Goal: Information Seeking & Learning: Learn about a topic

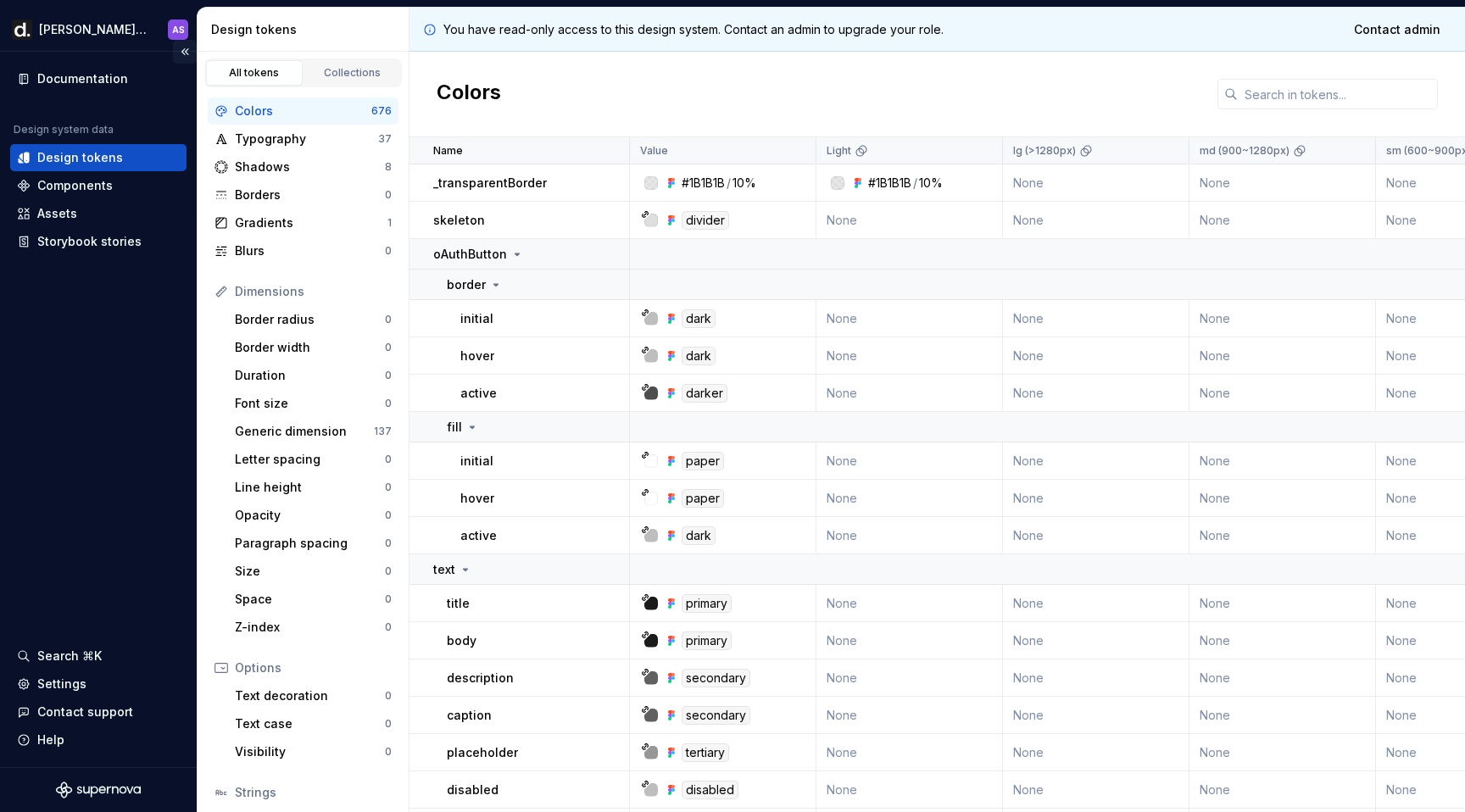
click at [185, 54] on button "Collapse sidebar" at bounding box center [185, 52] width 24 height 24
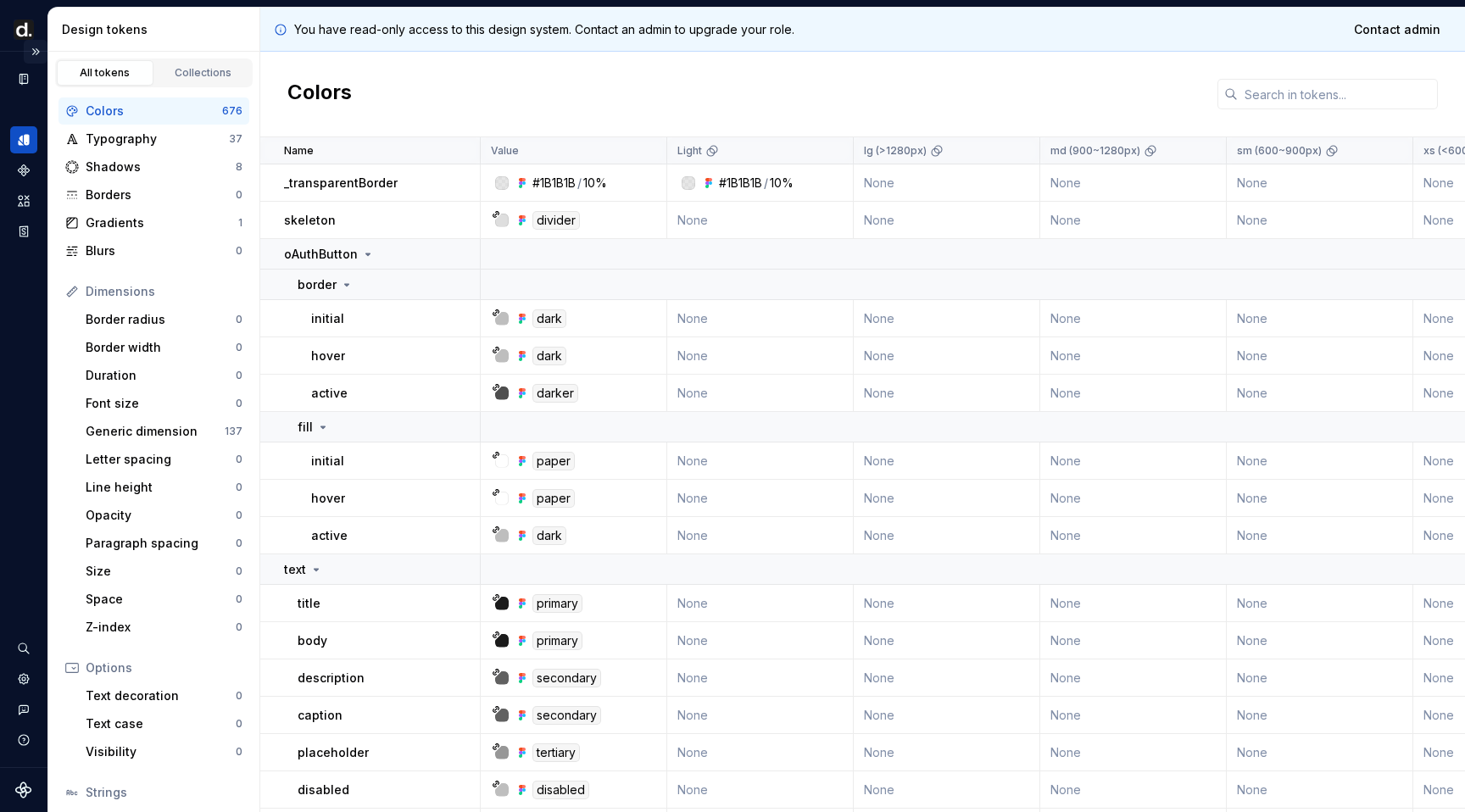
click at [34, 53] on button "Expand sidebar" at bounding box center [36, 52] width 24 height 24
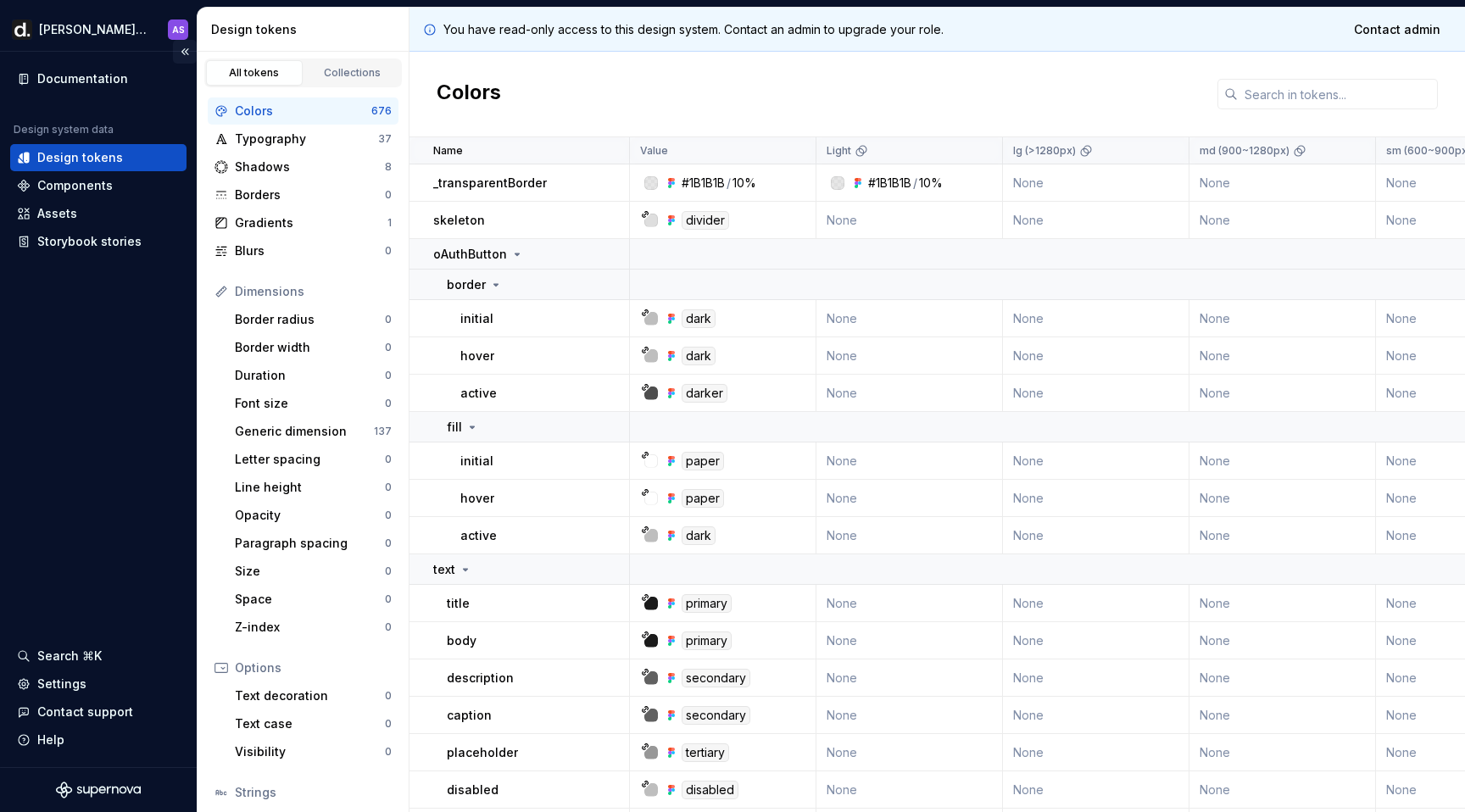
click at [185, 53] on button "Collapse sidebar" at bounding box center [185, 52] width 24 height 24
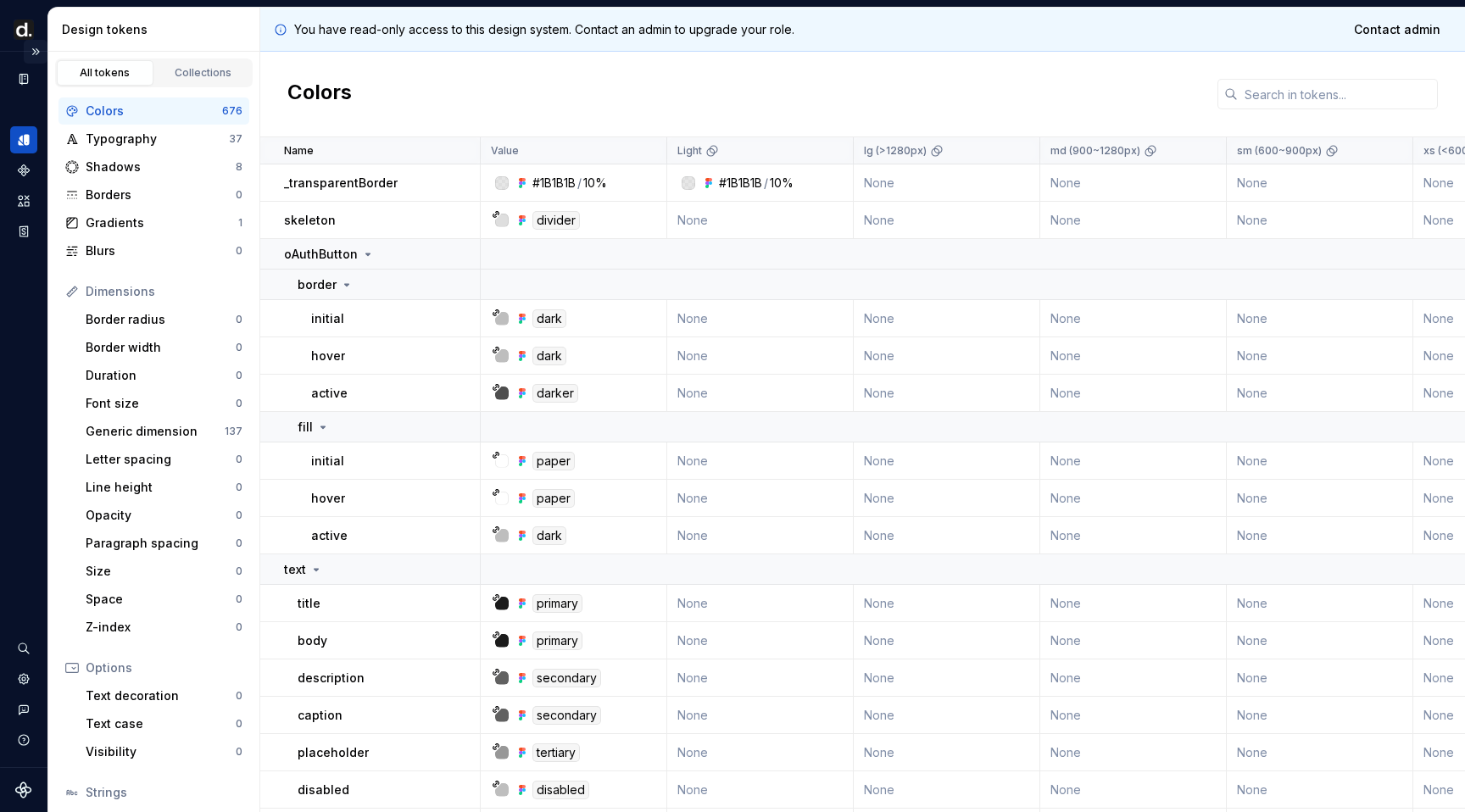
click at [37, 49] on button "Expand sidebar" at bounding box center [36, 52] width 24 height 24
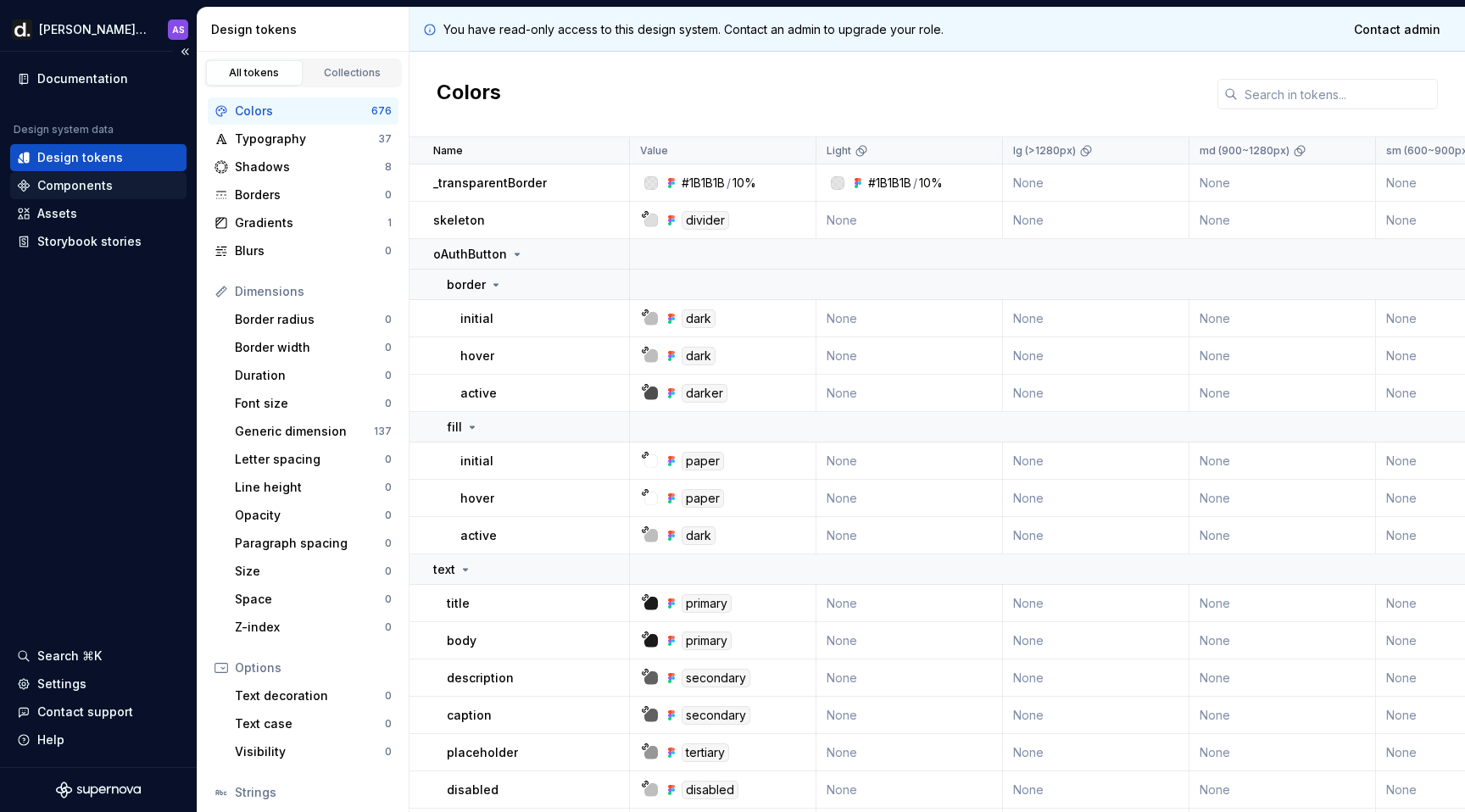
click at [82, 188] on div "Components" at bounding box center [75, 185] width 76 height 17
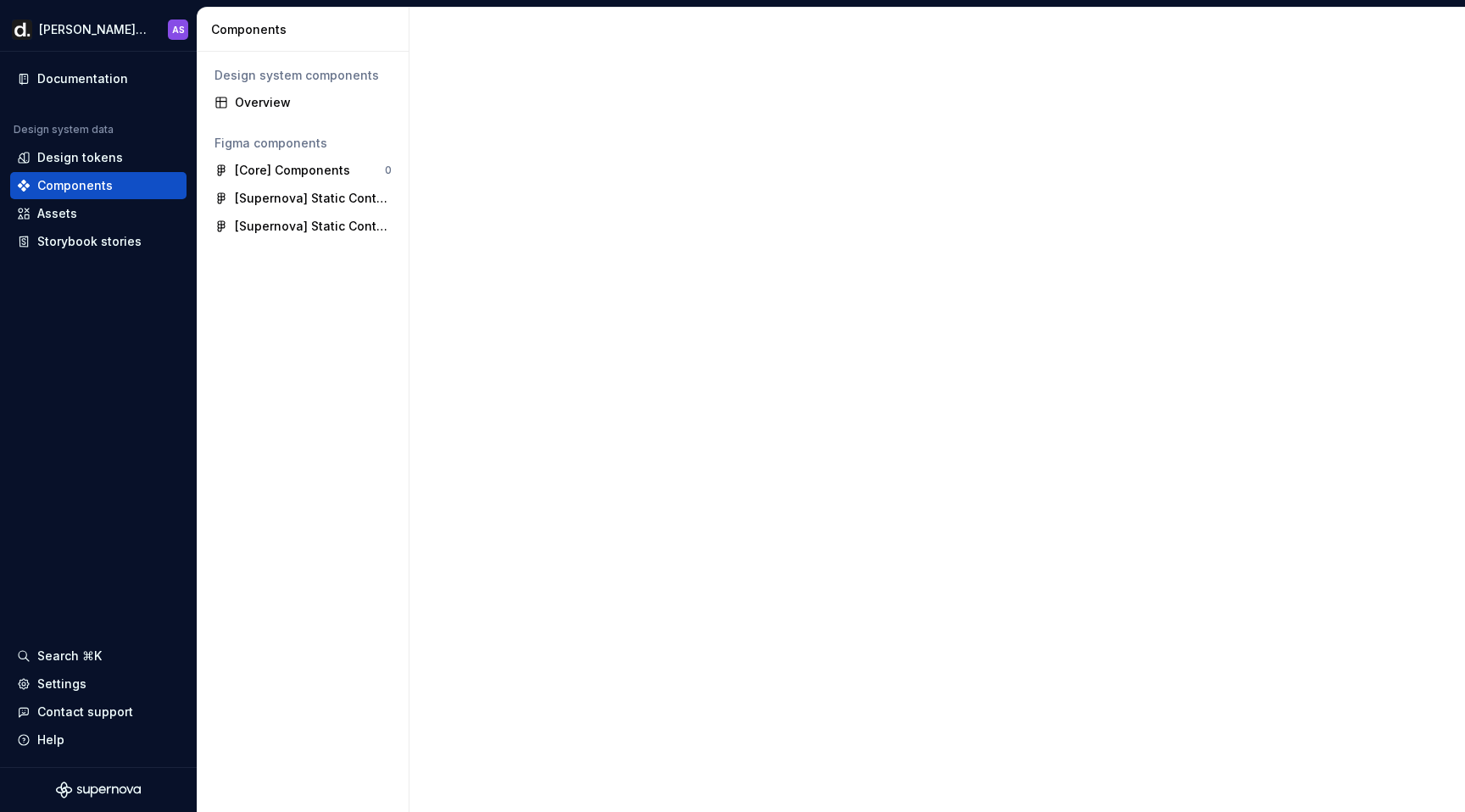
click at [299, 338] on div "Design system components Overview Figma components [Core] Components 0 [Superno…" at bounding box center [303, 432] width 211 height 760
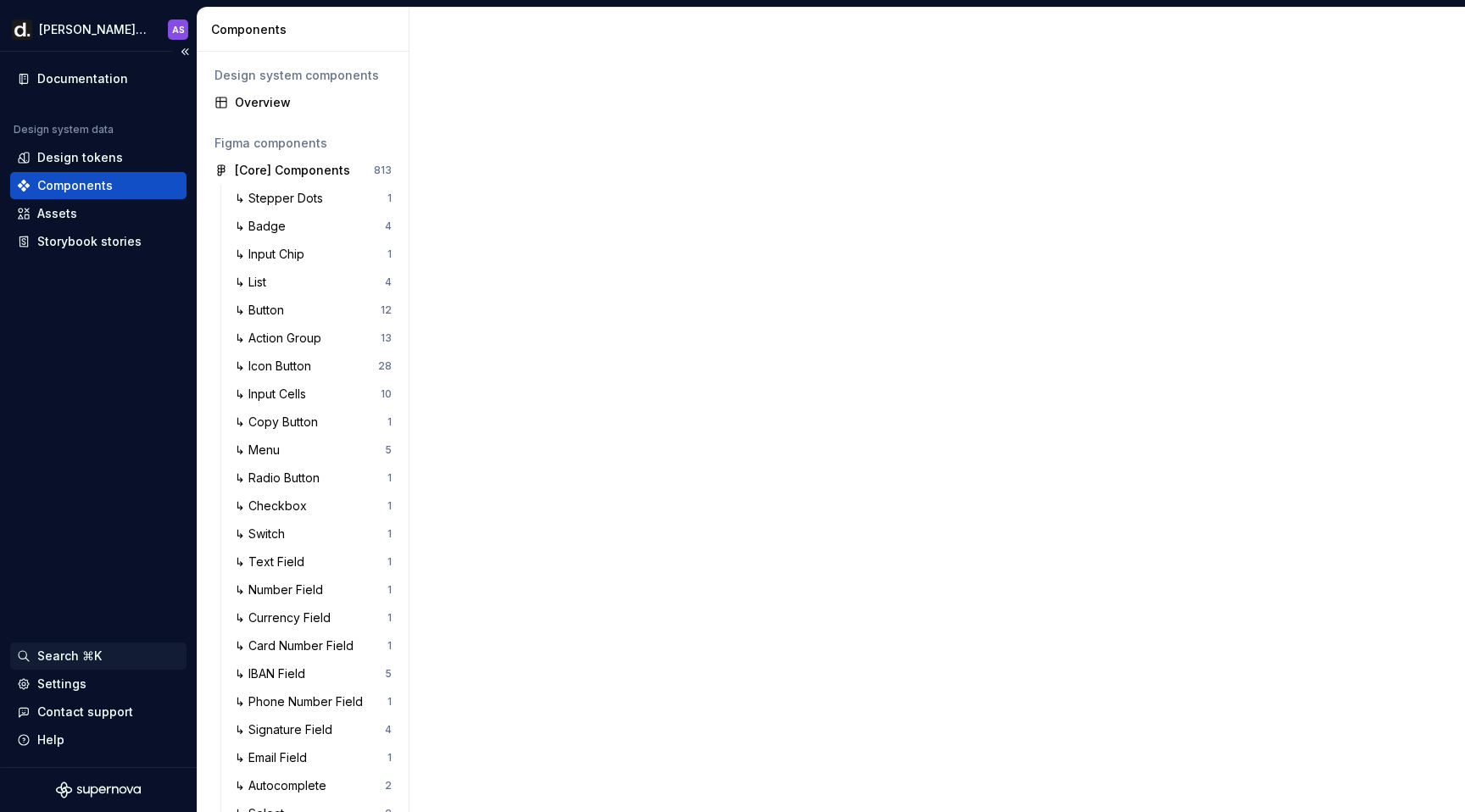
click at [79, 659] on div "Search ⌘K" at bounding box center [69, 656] width 65 height 17
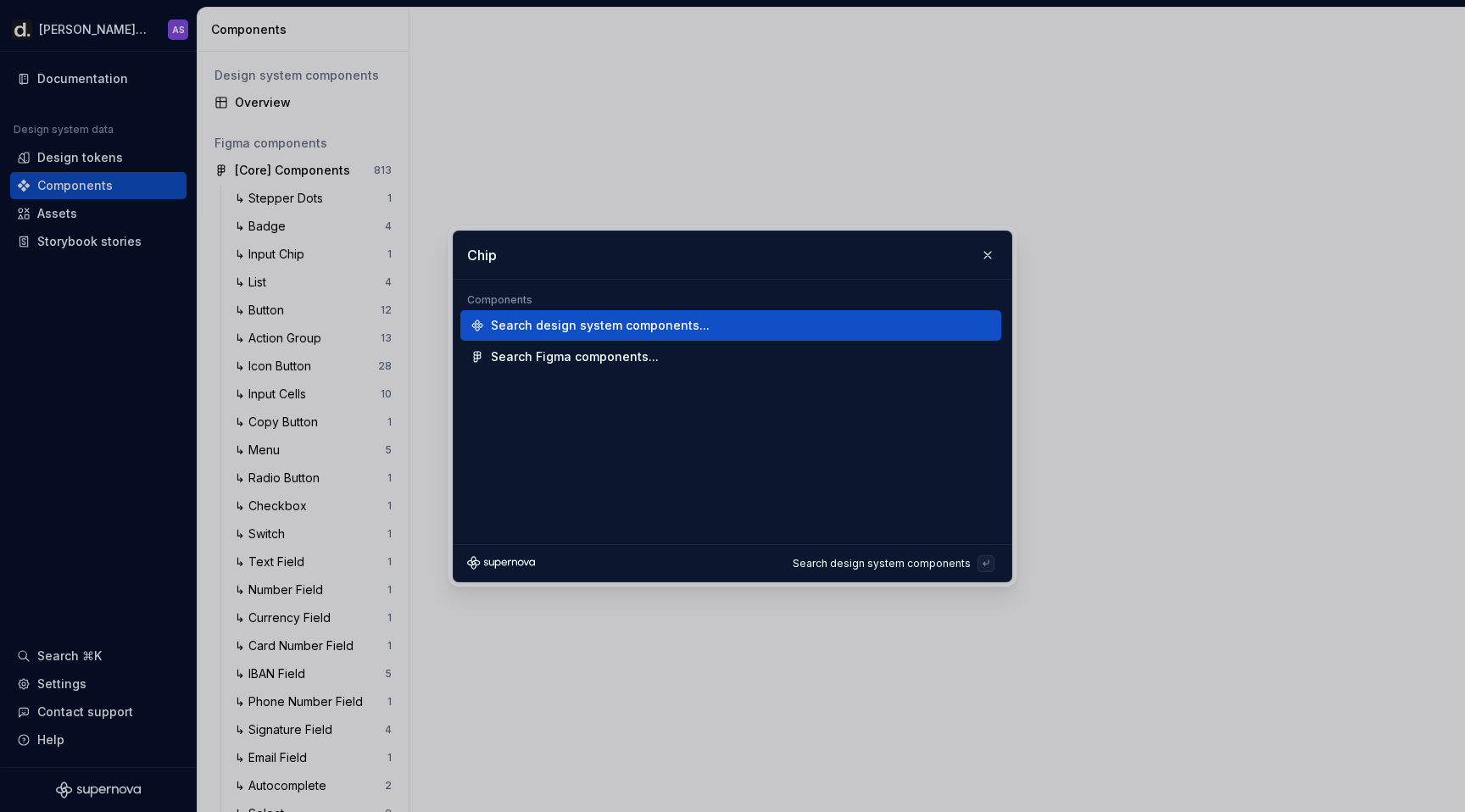
type input "Chip"
click at [604, 324] on div "Search design system components..." at bounding box center [600, 326] width 219 height 17
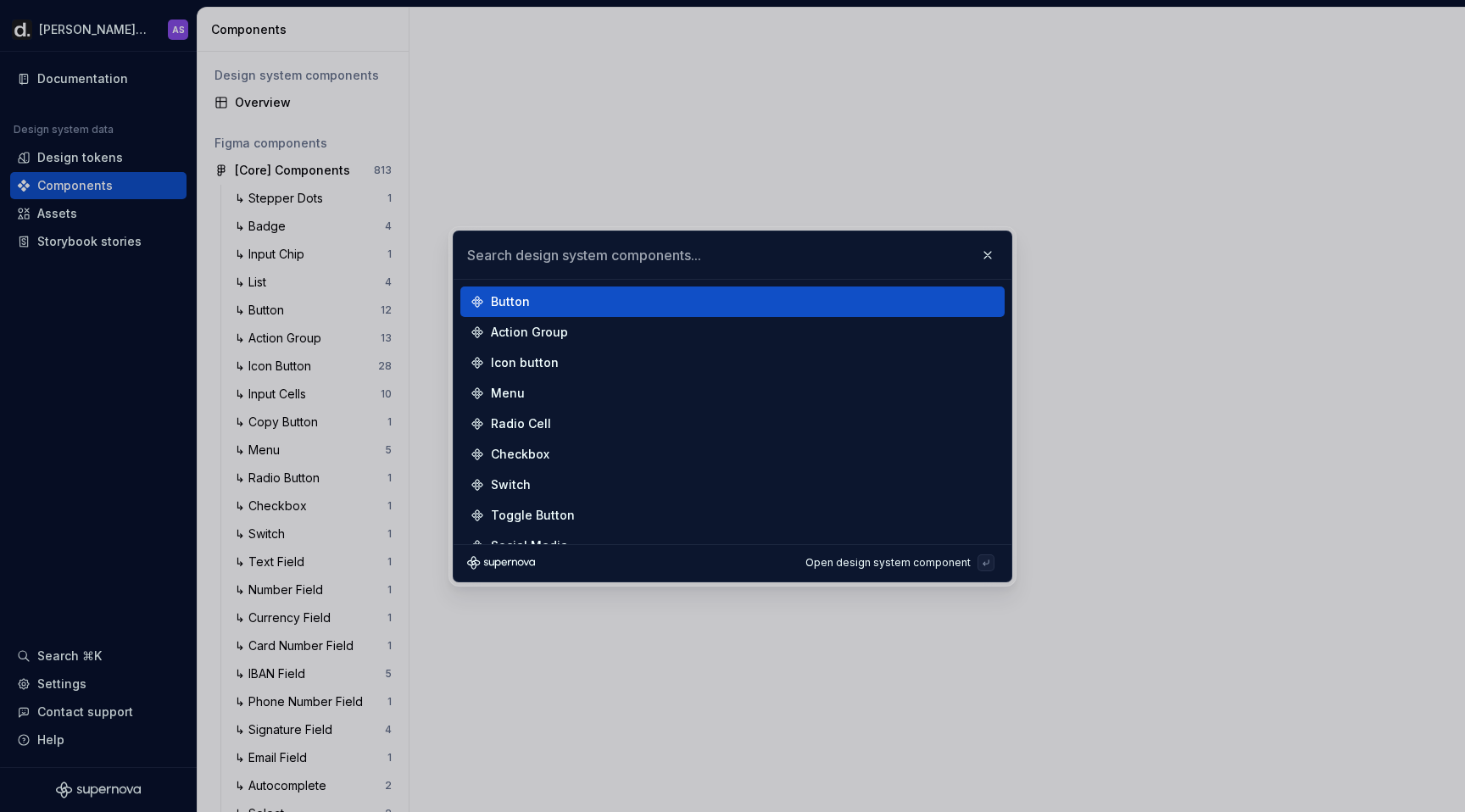
click at [618, 248] on input "text" at bounding box center [732, 254] width 558 height 47
type input "Chip"
click at [556, 299] on div "Chip" at bounding box center [739, 302] width 497 height 17
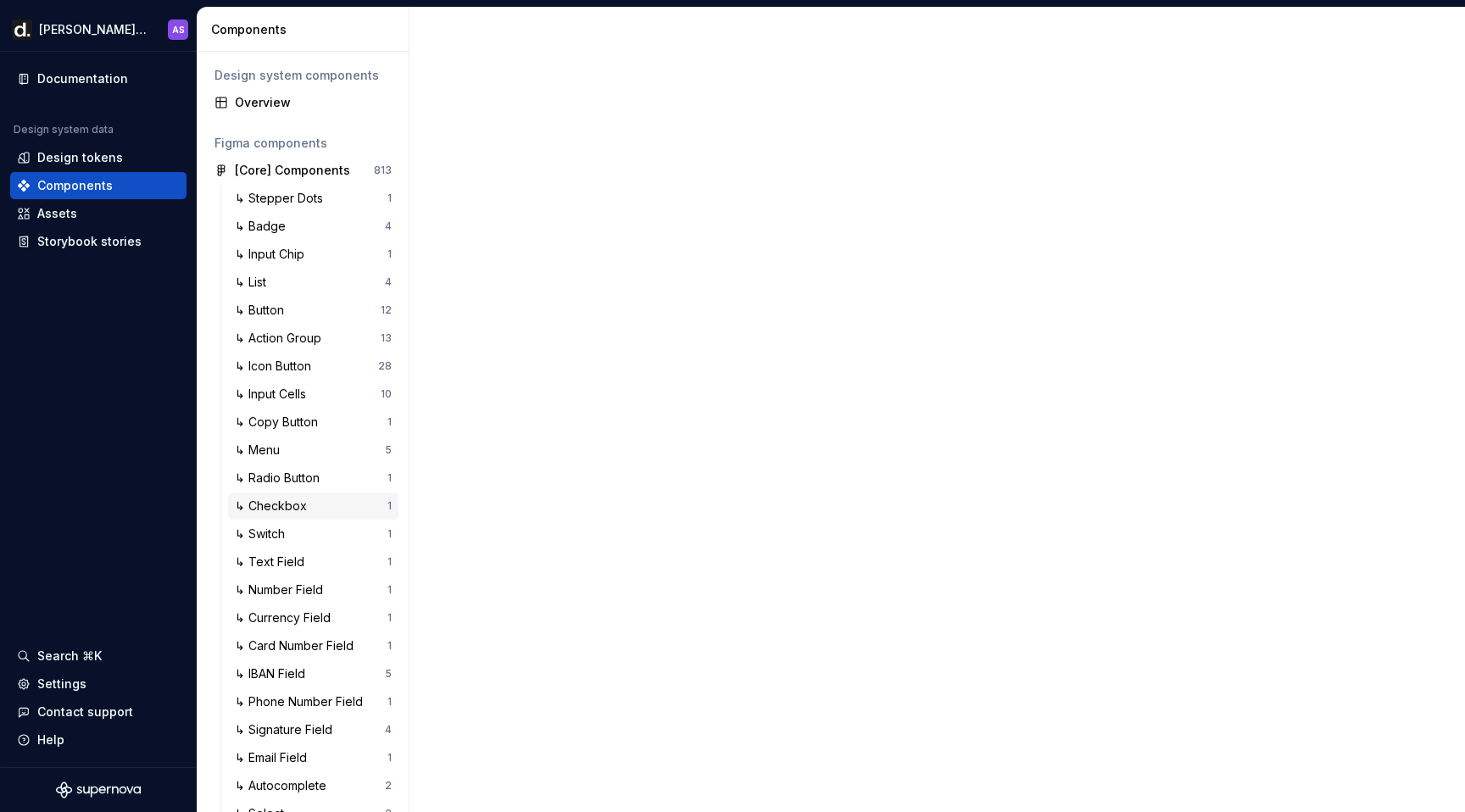
scroll to position [829, 0]
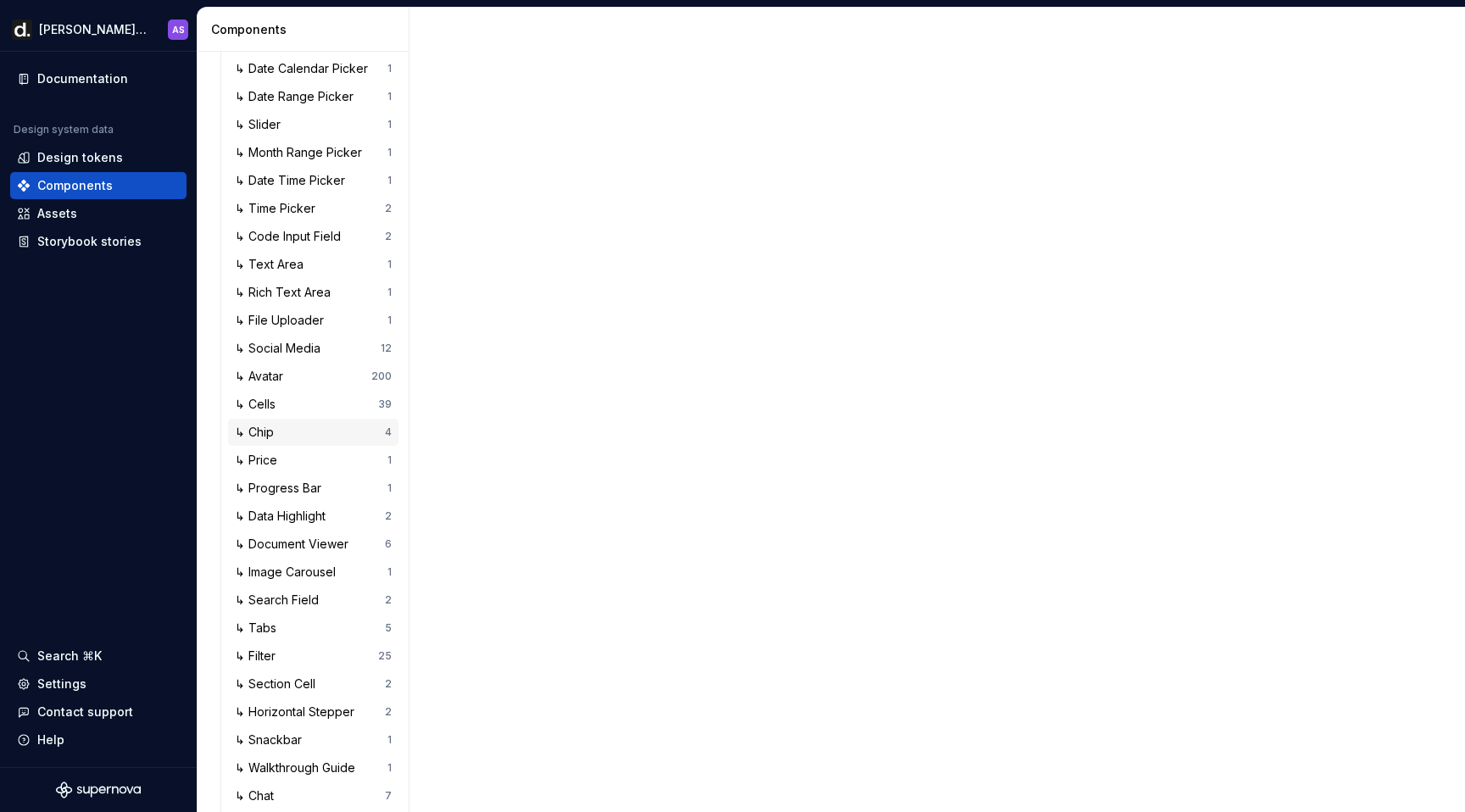
click at [272, 430] on div "↳ Chip" at bounding box center [257, 433] width 46 height 17
click at [258, 430] on div "↳ Chip" at bounding box center [257, 433] width 46 height 17
click at [259, 404] on div "↳ Cells" at bounding box center [258, 404] width 47 height 17
click at [275, 428] on div "↳ Chip" at bounding box center [257, 433] width 46 height 17
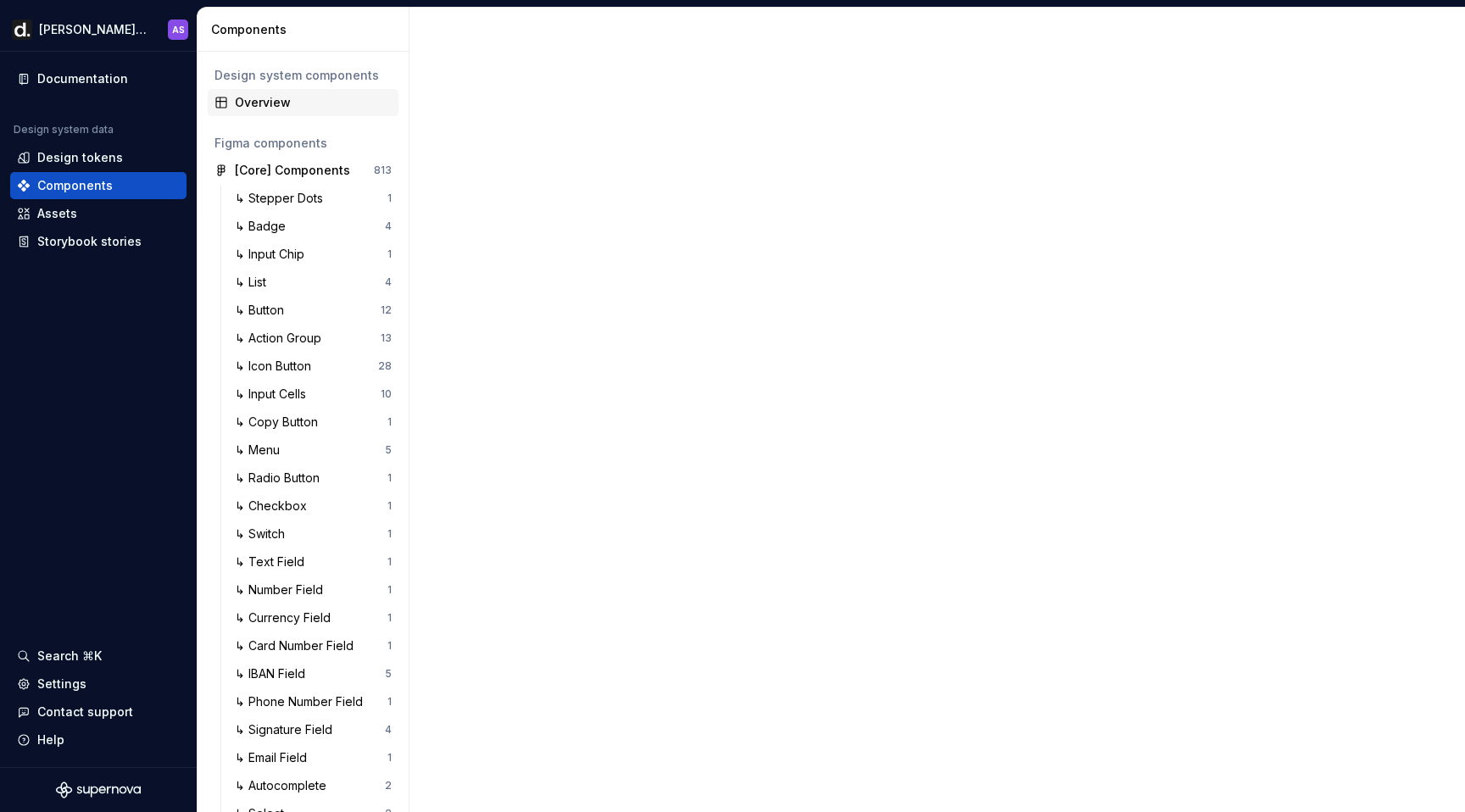
click at [266, 113] on div "Overview" at bounding box center [303, 102] width 191 height 27
click at [294, 95] on div "Overview" at bounding box center [313, 103] width 157 height 17
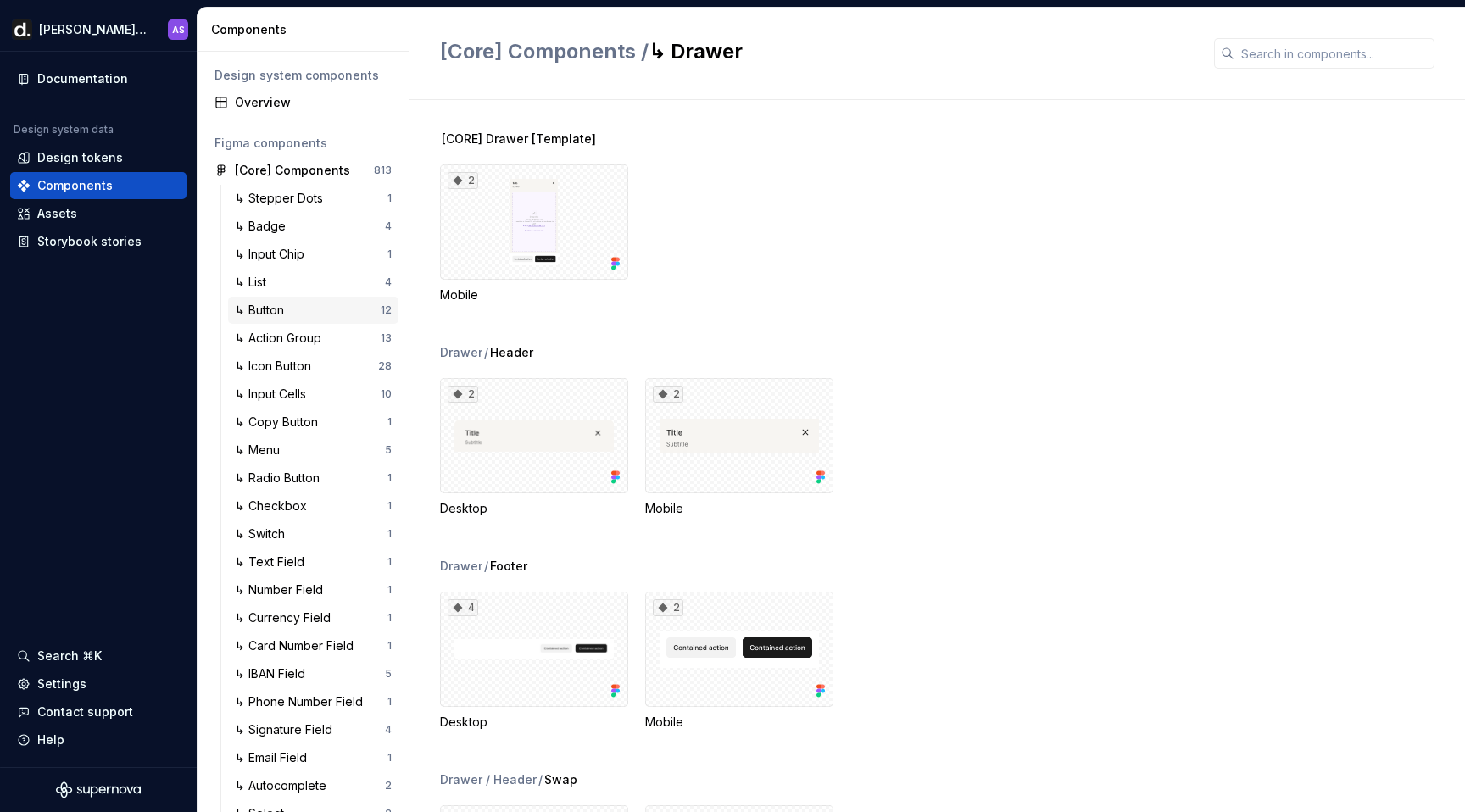
scroll to position [829, 0]
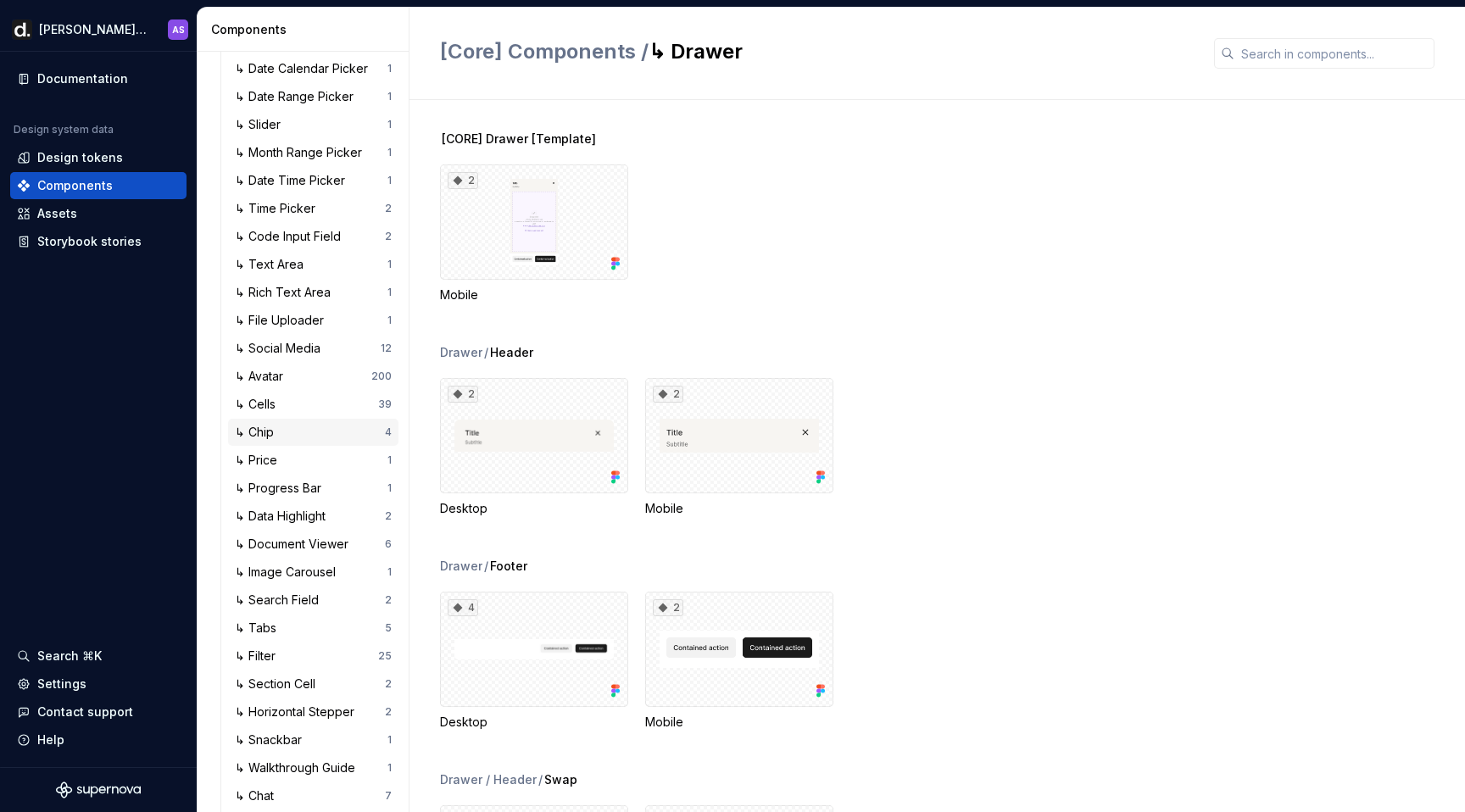
click at [271, 438] on div "↳ Chip" at bounding box center [257, 433] width 46 height 17
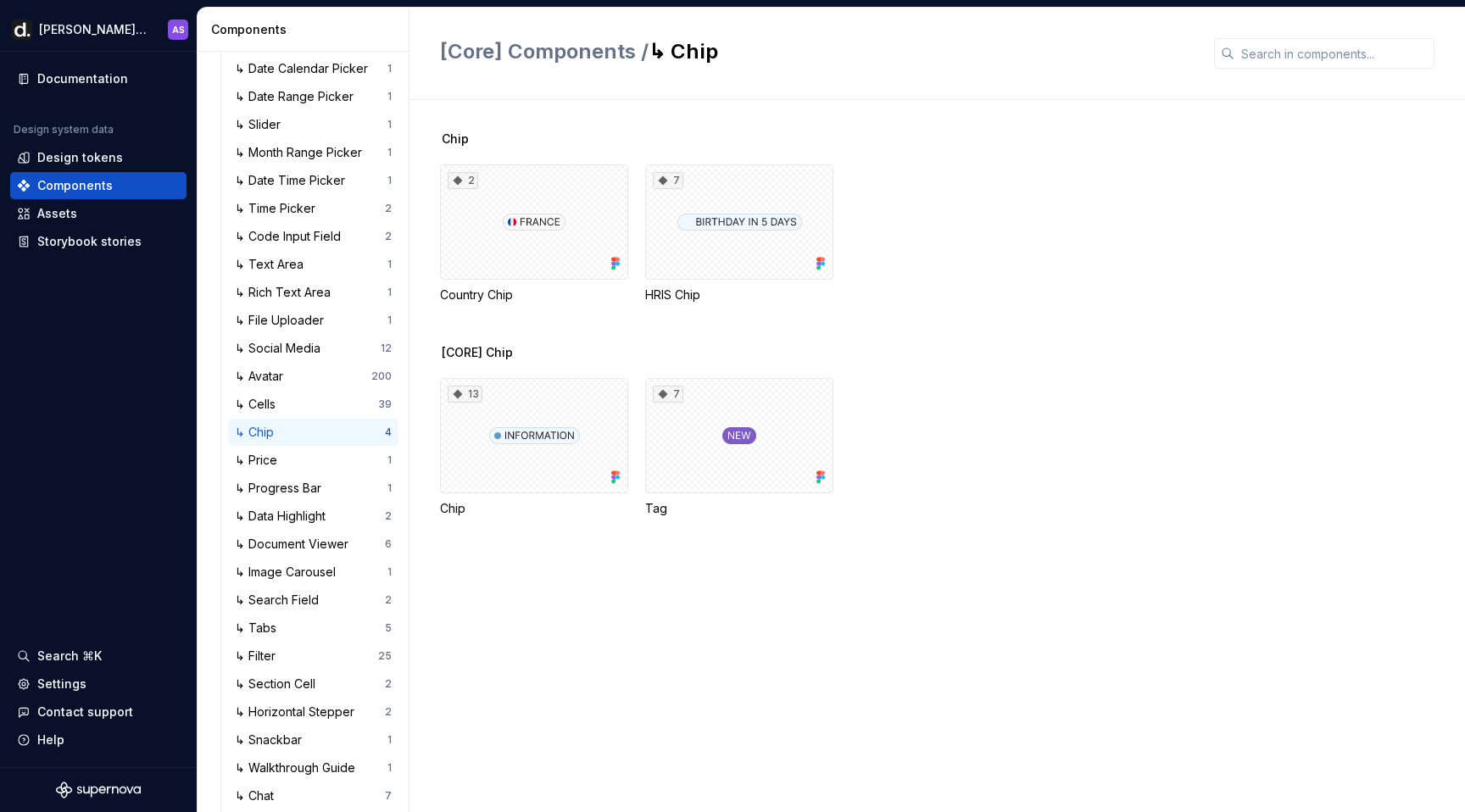
click at [979, 412] on div "13 Chip 7 Tag" at bounding box center [952, 447] width 1025 height 139
click at [733, 437] on div "7" at bounding box center [739, 436] width 188 height 116
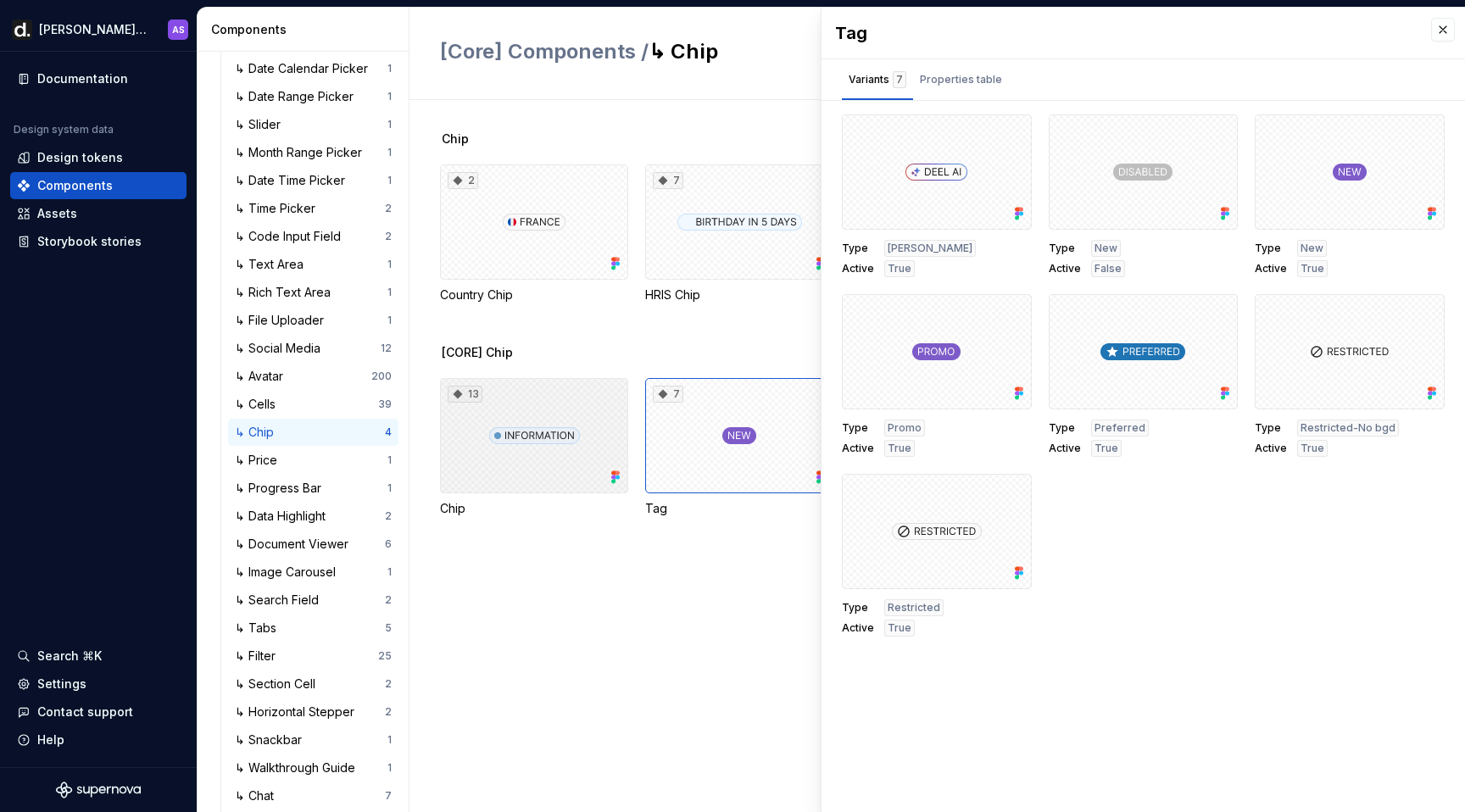
click at [560, 415] on div "13" at bounding box center [534, 436] width 188 height 116
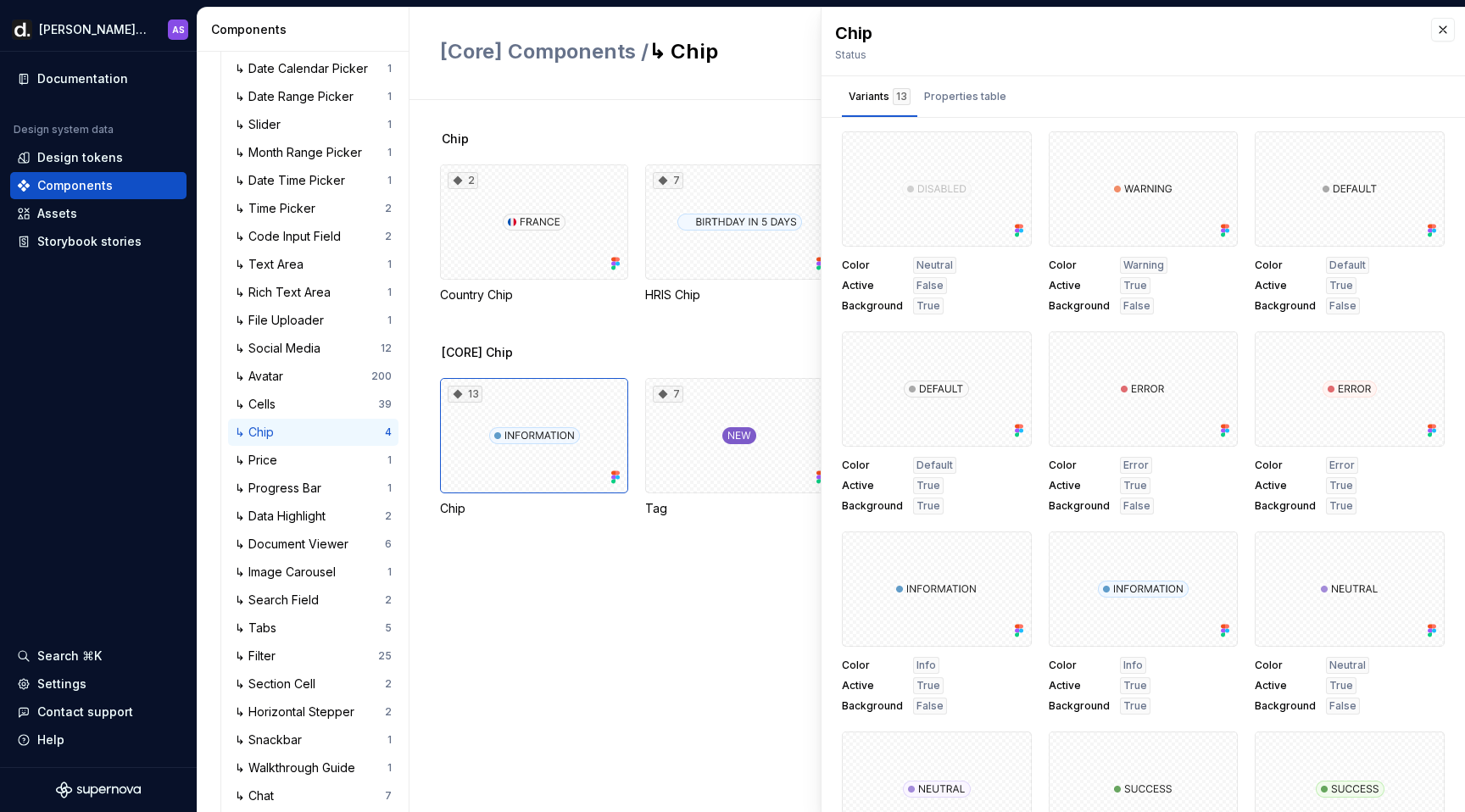
click at [685, 581] on div "Chip 2 Country Chip 7 HRIS Chip [CORE] Chip 13 Chip 7 Tag" at bounding box center [952, 456] width 1025 height 712
click at [715, 228] on div "7" at bounding box center [739, 222] width 188 height 116
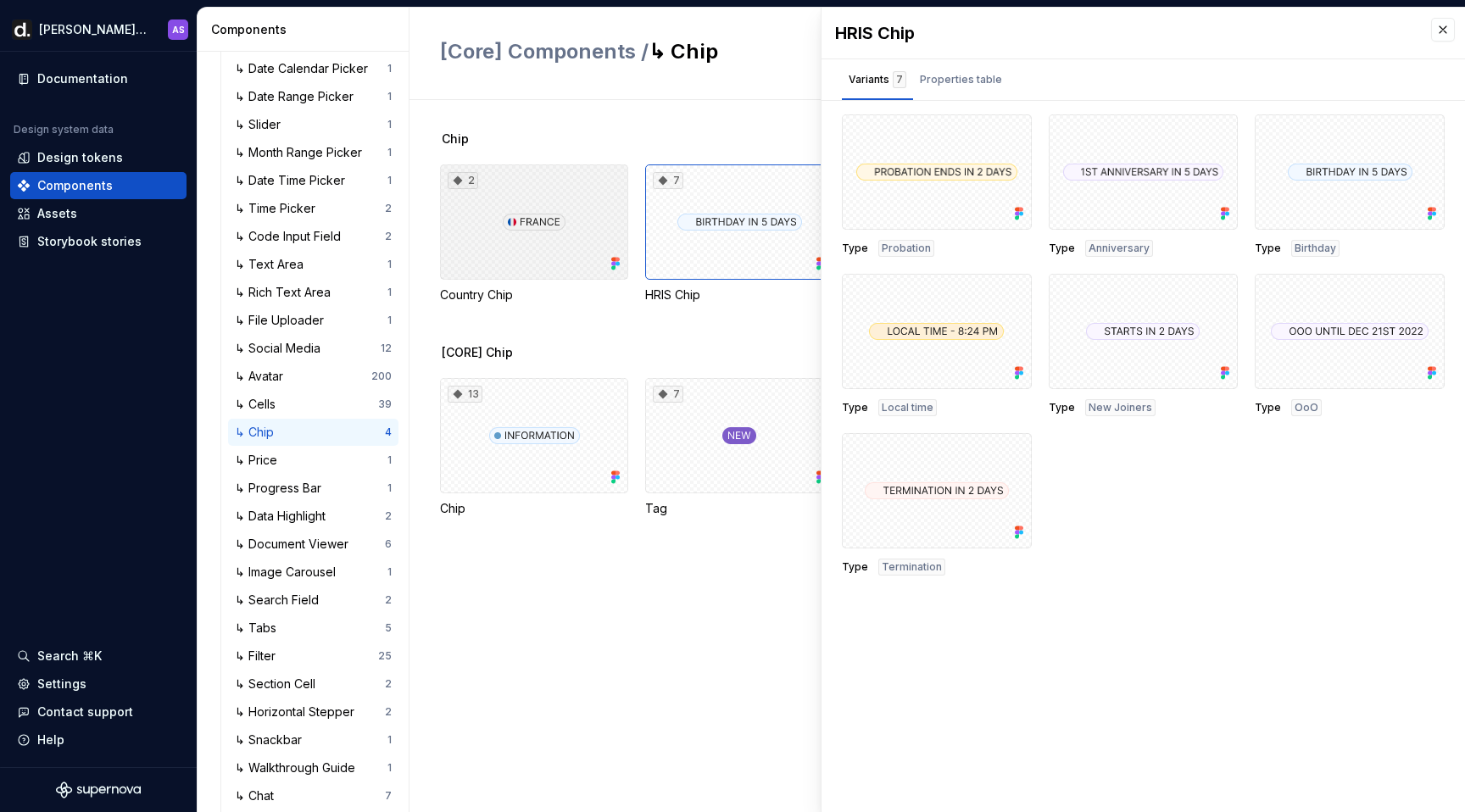
click at [572, 229] on div "2" at bounding box center [534, 222] width 188 height 116
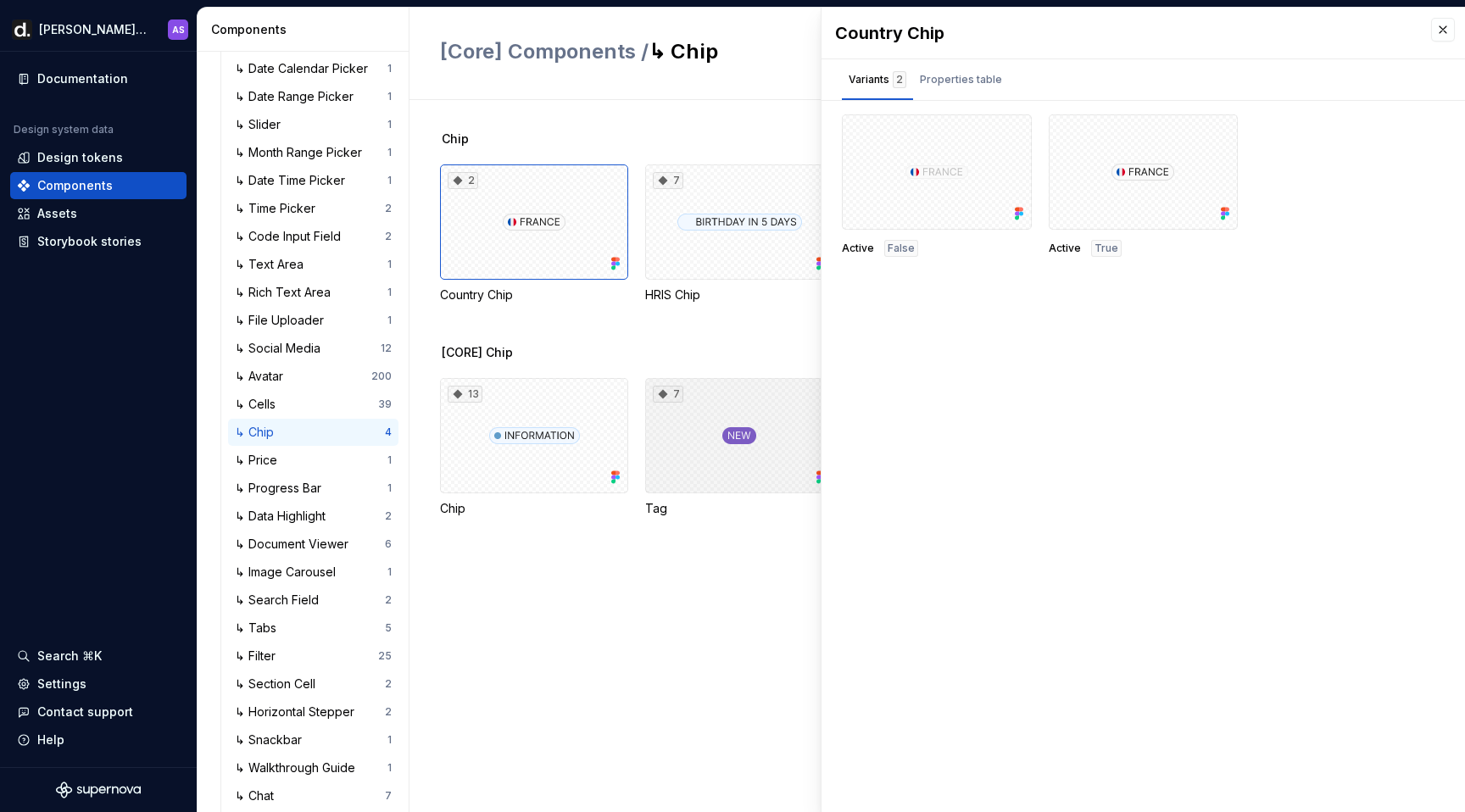
click at [703, 461] on div "7" at bounding box center [739, 436] width 188 height 116
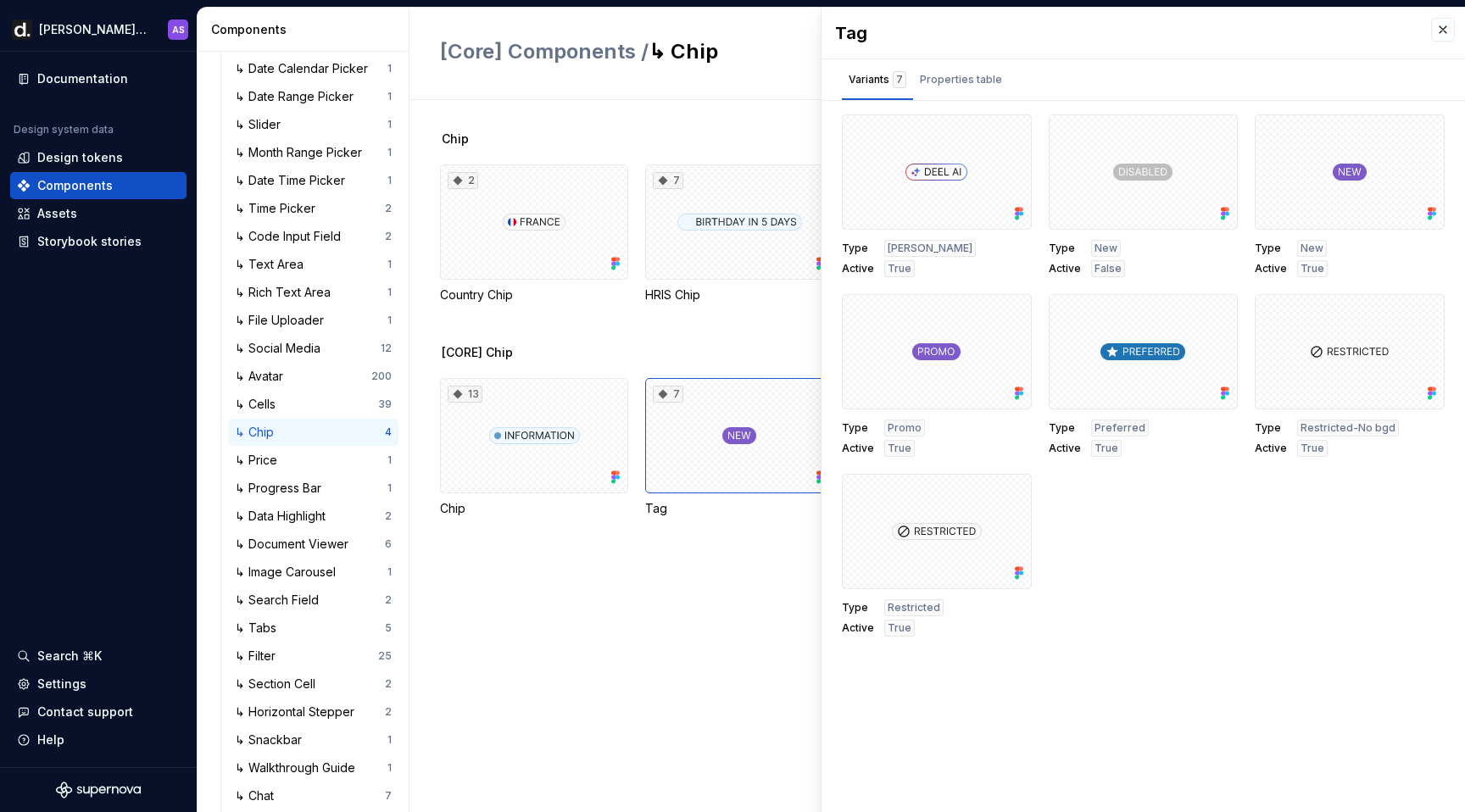
click at [1230, 711] on div "Tag Variants 7 Properties table Type Deel AI Active True Type New Active False …" at bounding box center [1143, 409] width 643 height 804
click at [1167, 594] on div "Type Deel AI Active True Type New Active False Type New Active True Type Promo …" at bounding box center [1143, 376] width 603 height 522
click at [725, 710] on div "Chip 2 Country Chip 7 HRIS Chip [CORE] Chip 13 Chip 7 Tag" at bounding box center [952, 456] width 1025 height 712
click at [627, 609] on div "Chip 2 Country Chip 7 HRIS Chip [CORE] Chip 13 Chip 7 Tag" at bounding box center [952, 456] width 1025 height 712
click at [1218, 630] on div "Type Deel AI Active True Type New Active False Type New Active True Type Promo …" at bounding box center [1143, 376] width 603 height 522
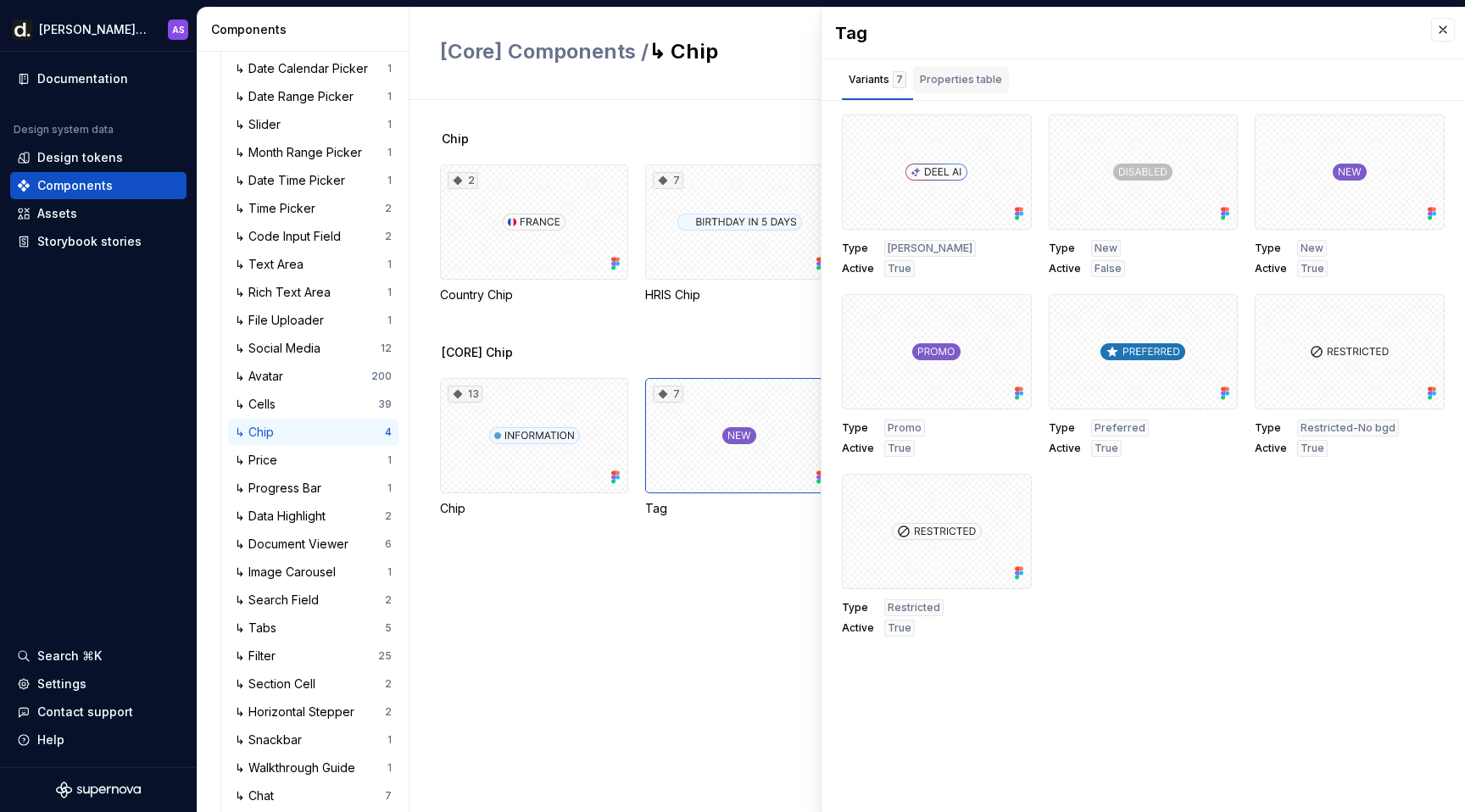
click at [963, 90] on div "Properties table" at bounding box center [961, 79] width 96 height 27
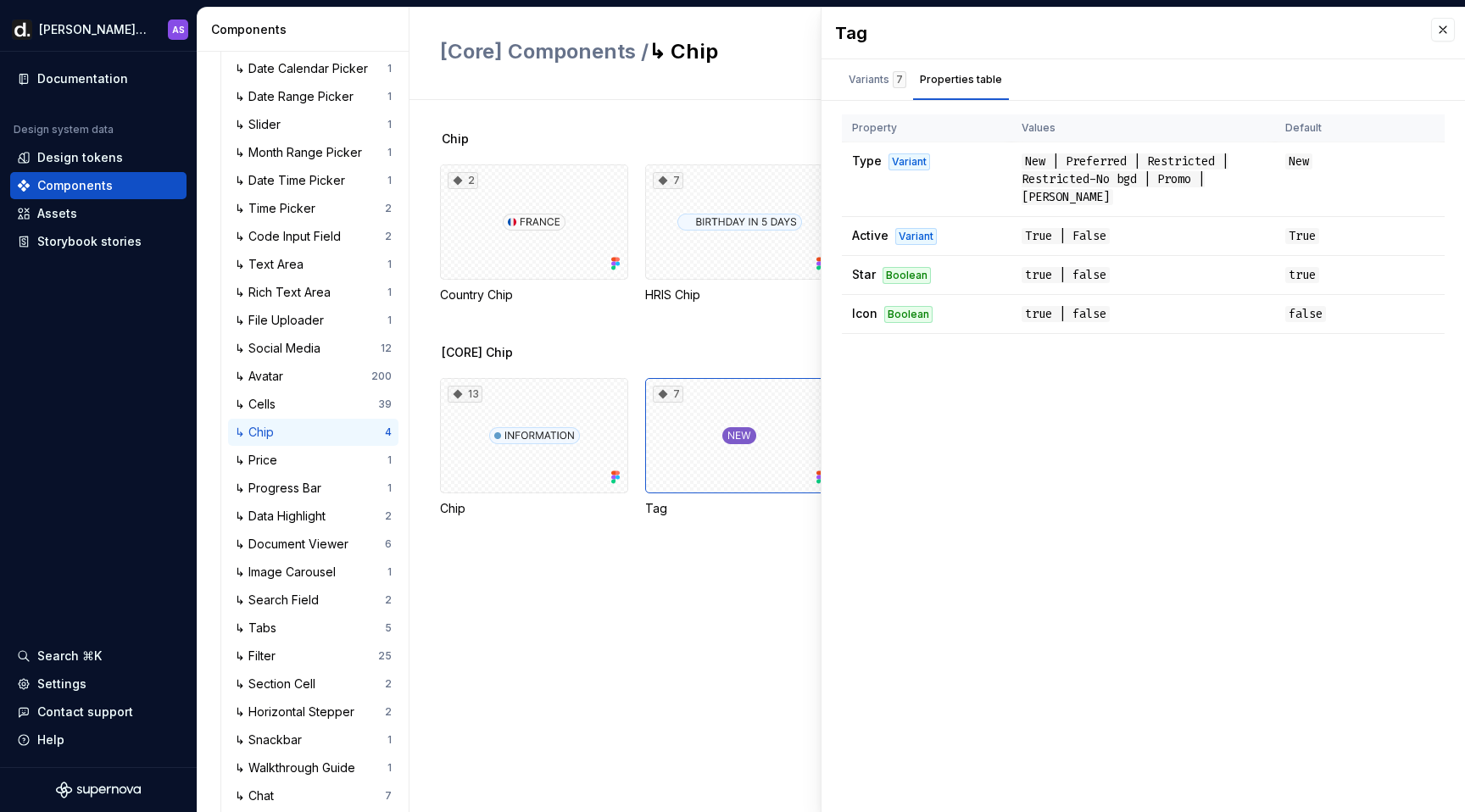
click at [1061, 410] on div "Tag Variants 7 Properties table Type Deel AI Active True Type New Active False …" at bounding box center [1143, 409] width 643 height 804
click at [1110, 280] on span "true | false" at bounding box center [1066, 275] width 88 height 16
click at [881, 72] on div "Variants 7" at bounding box center [877, 80] width 58 height 17
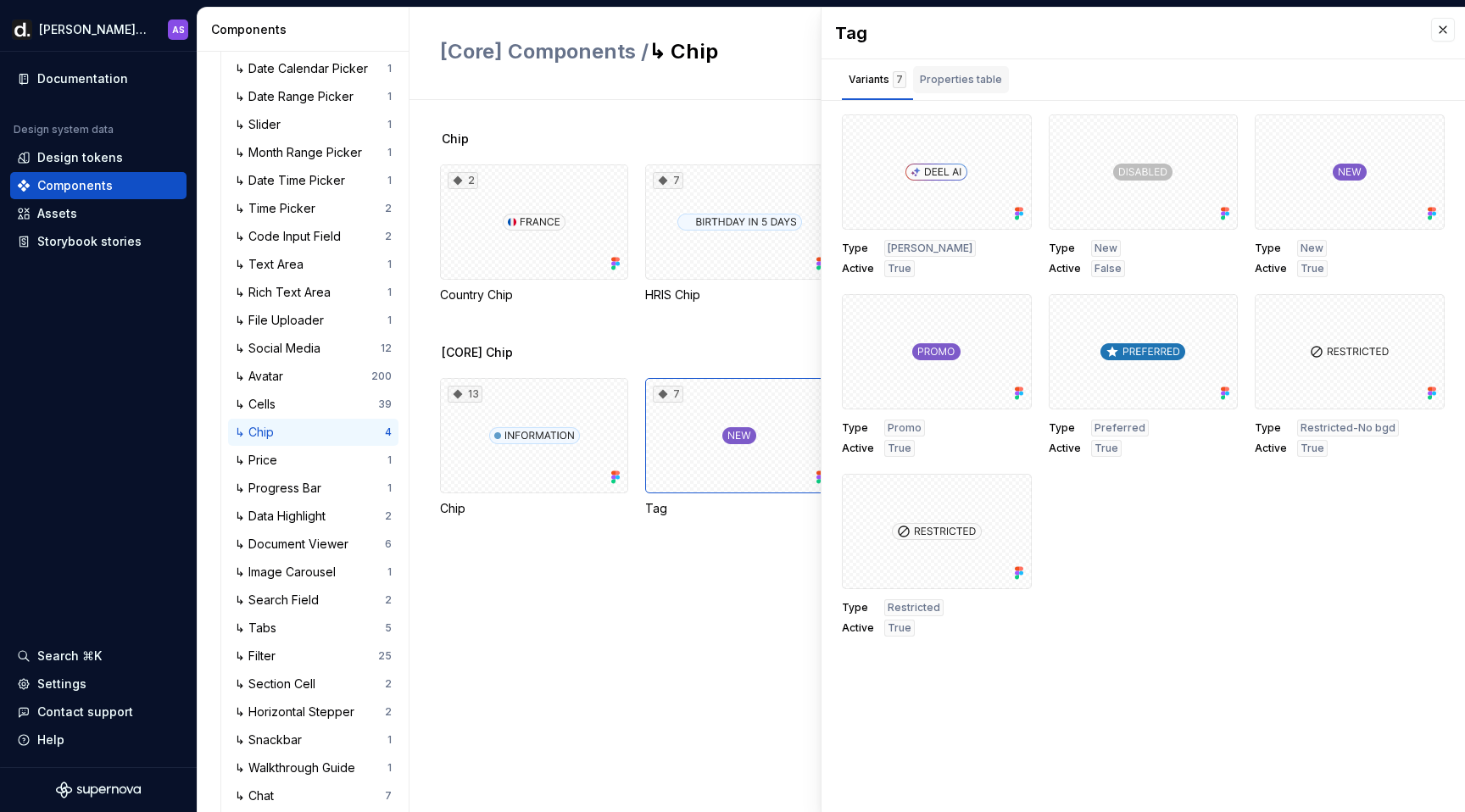
click at [957, 79] on div "Properties table" at bounding box center [961, 80] width 82 height 17
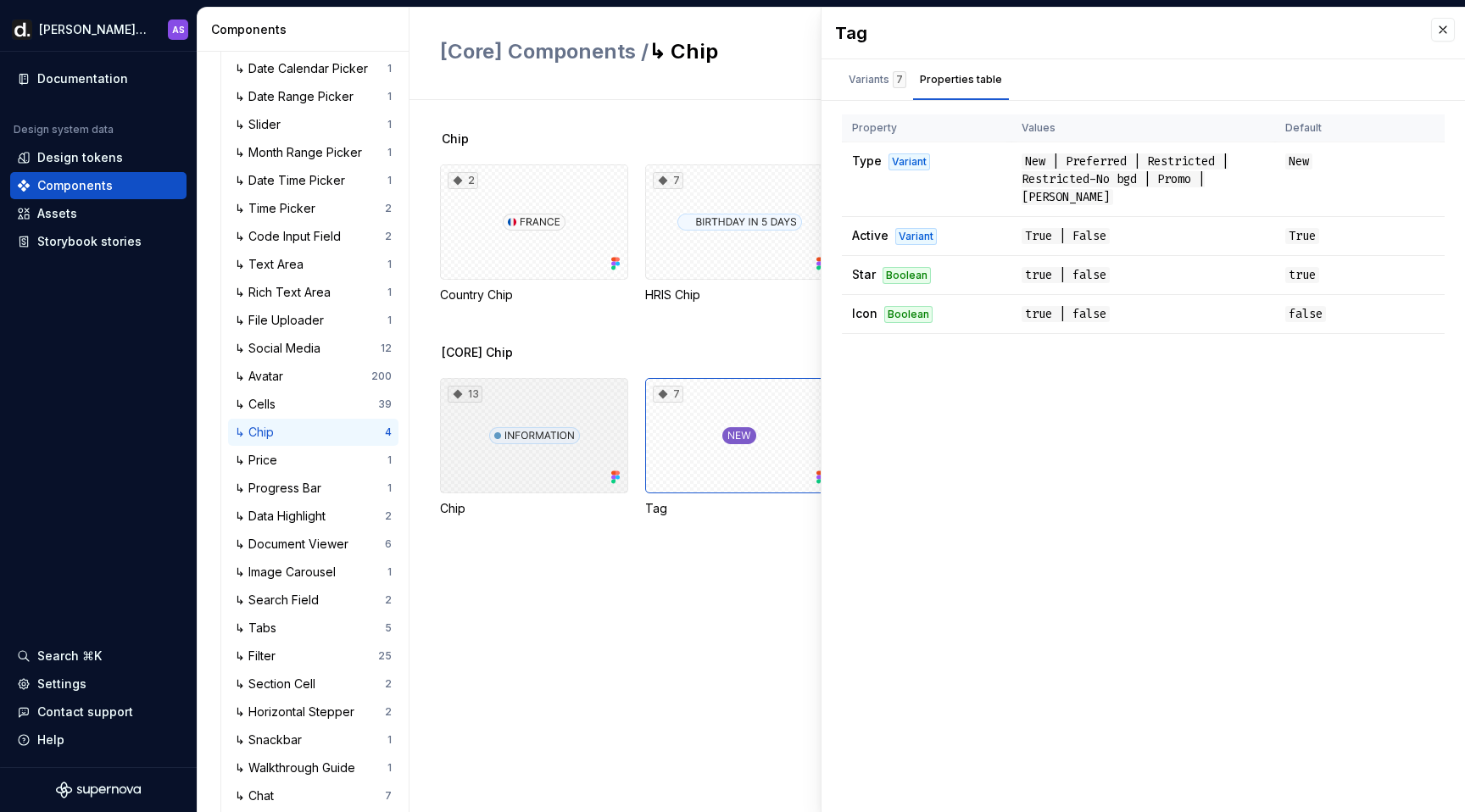
click at [536, 455] on div "13" at bounding box center [534, 436] width 188 height 116
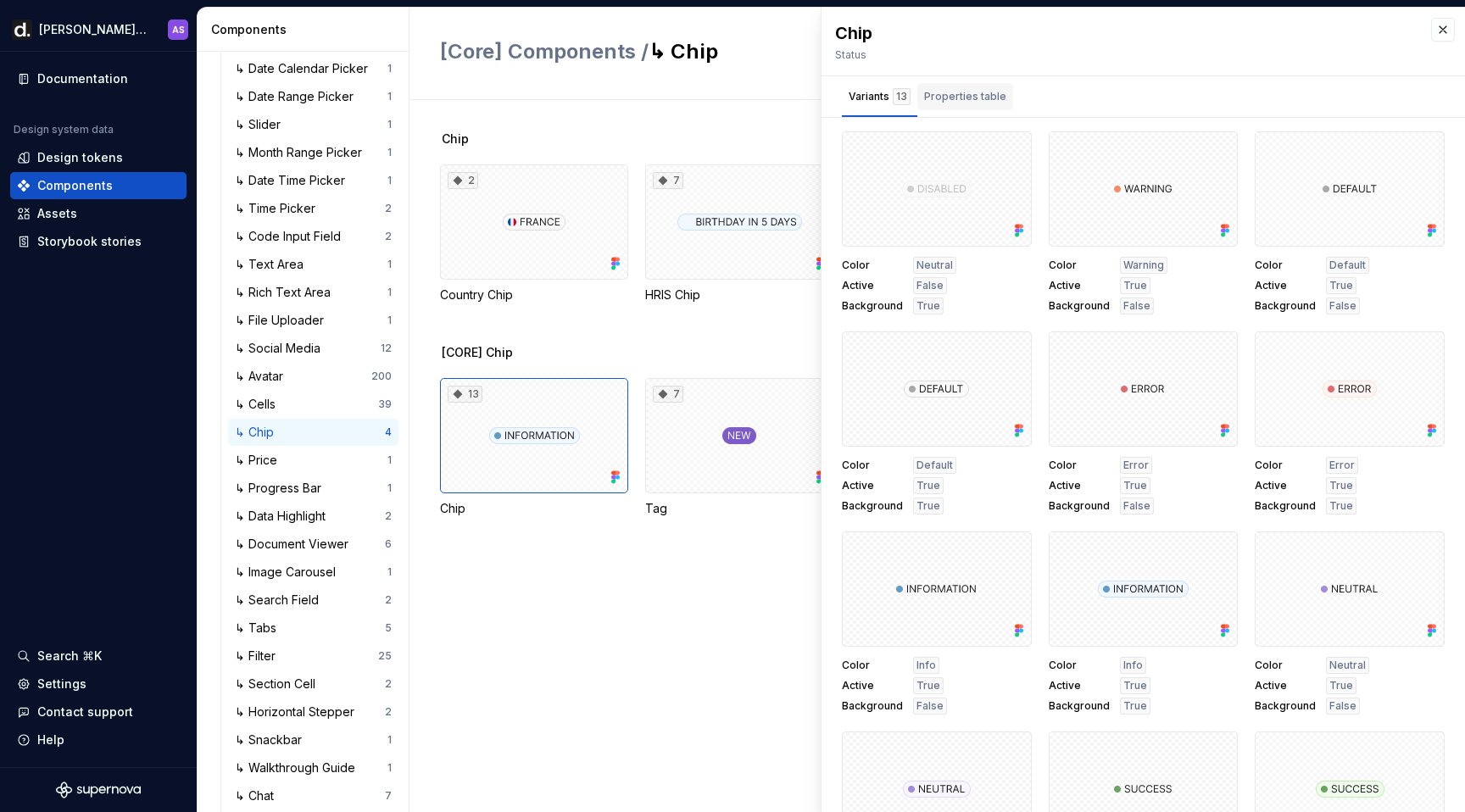
click at [958, 96] on div "Properties table" at bounding box center [965, 97] width 82 height 17
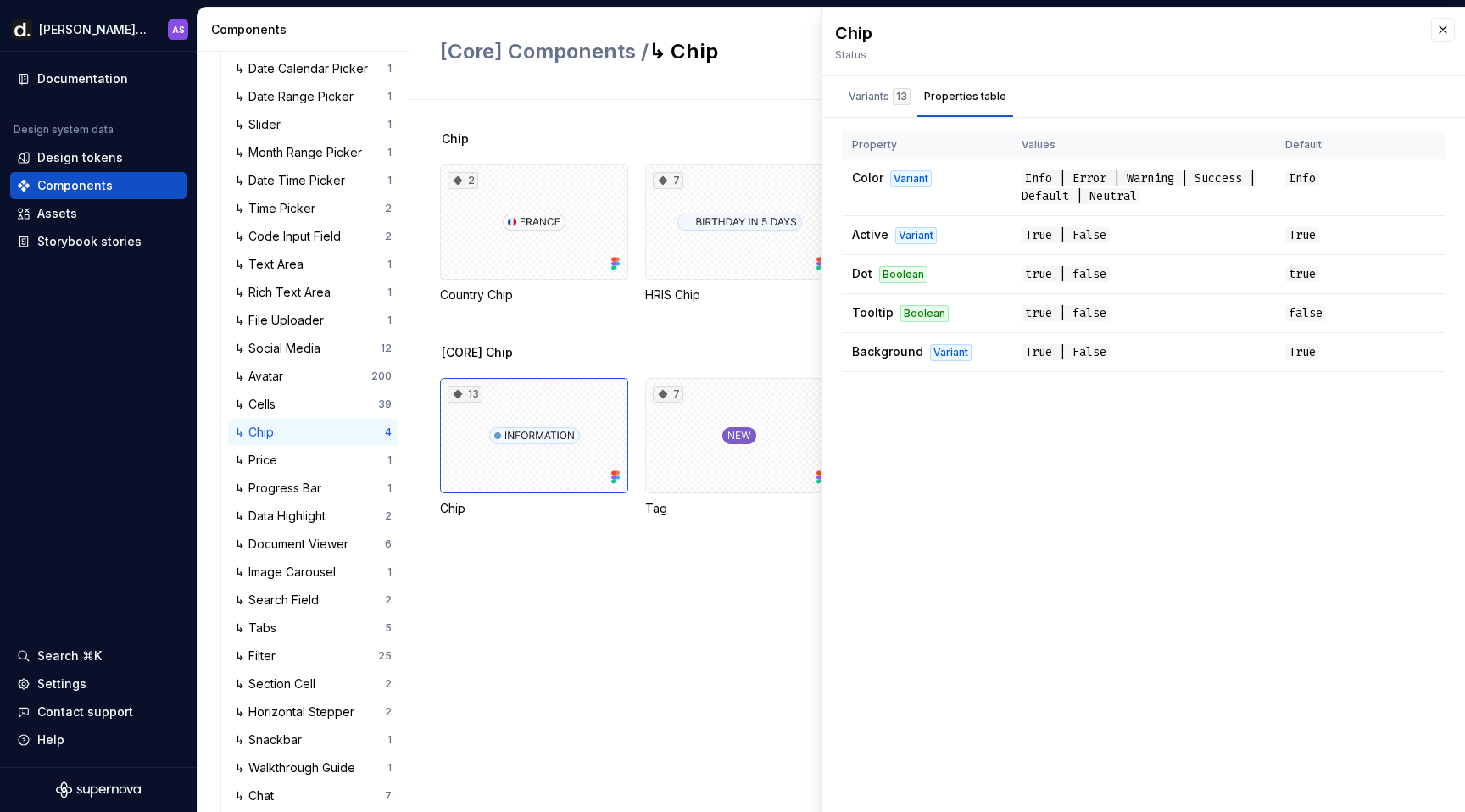
click at [1107, 434] on div "Chip Status Variants 13 Properties table Color Neutral Active False Background …" at bounding box center [1143, 409] width 643 height 804
click at [636, 630] on div "Chip 2 Country Chip 7 HRIS Chip [CORE] Chip 13 Chip 7 Tag" at bounding box center [952, 456] width 1025 height 712
click at [760, 334] on div "Chip 2 Country Chip 7 HRIS Chip" at bounding box center [952, 237] width 1025 height 214
click at [544, 245] on div "2" at bounding box center [534, 222] width 188 height 116
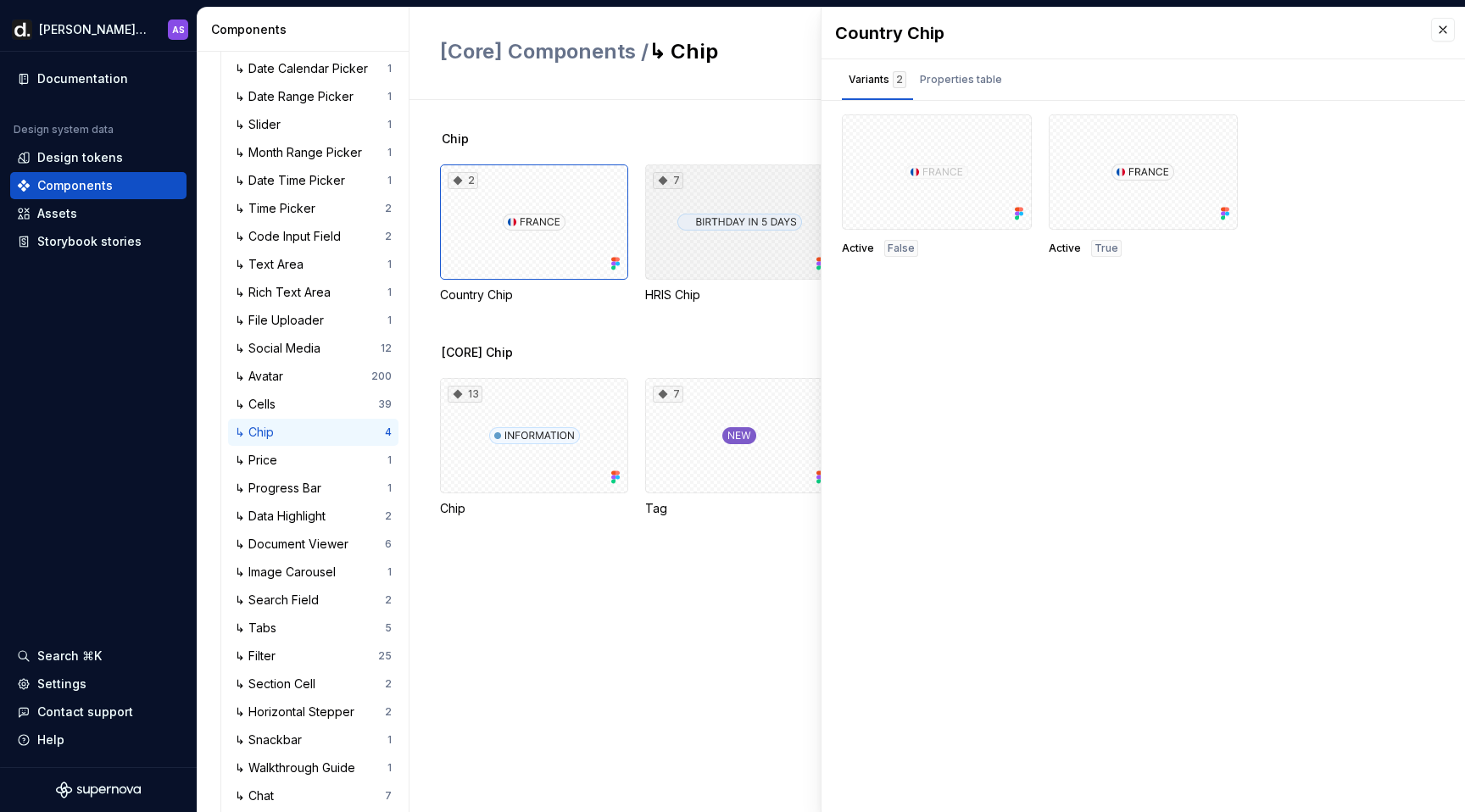
click at [754, 211] on div "7" at bounding box center [739, 222] width 188 height 116
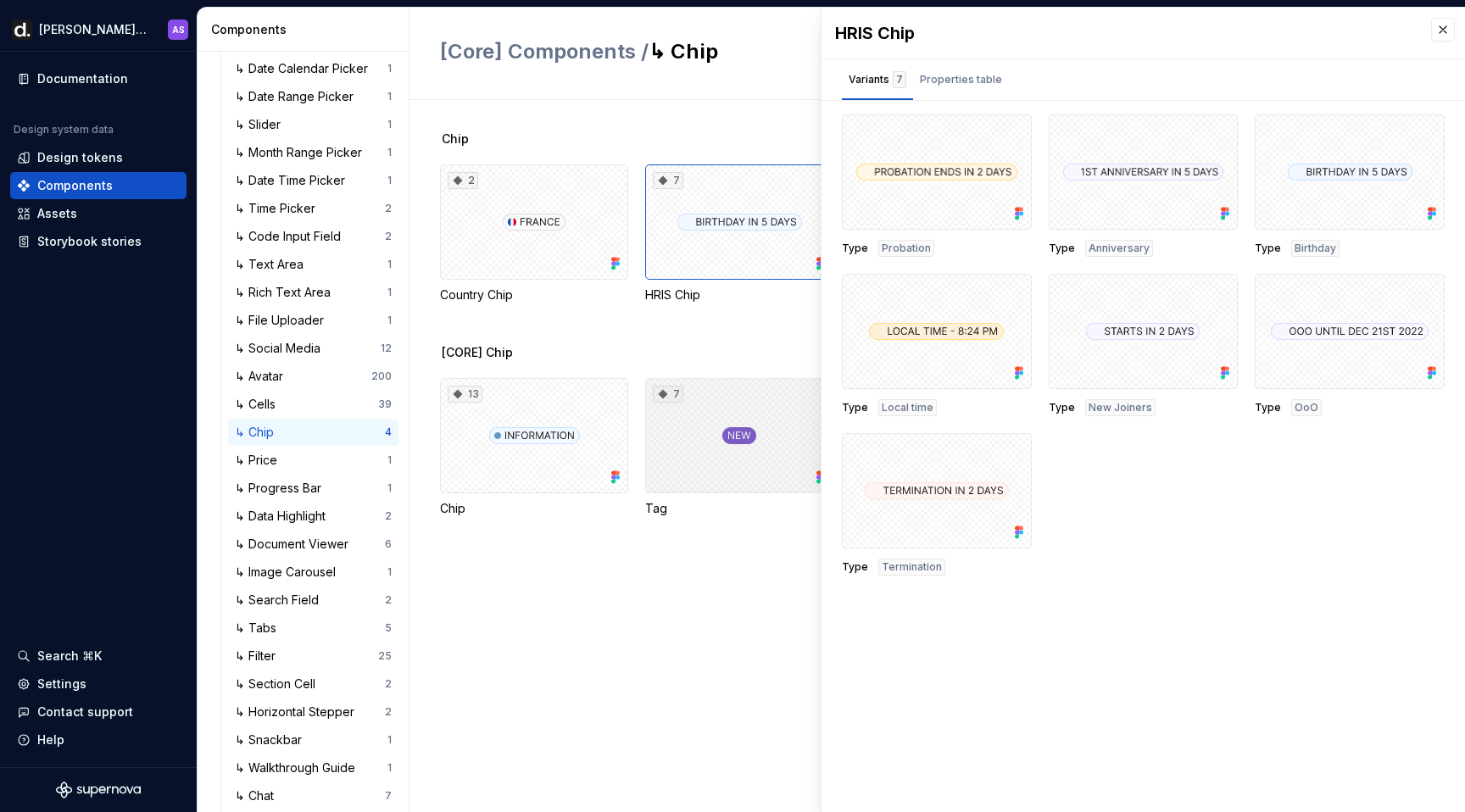
click at [771, 461] on div "7" at bounding box center [739, 436] width 188 height 116
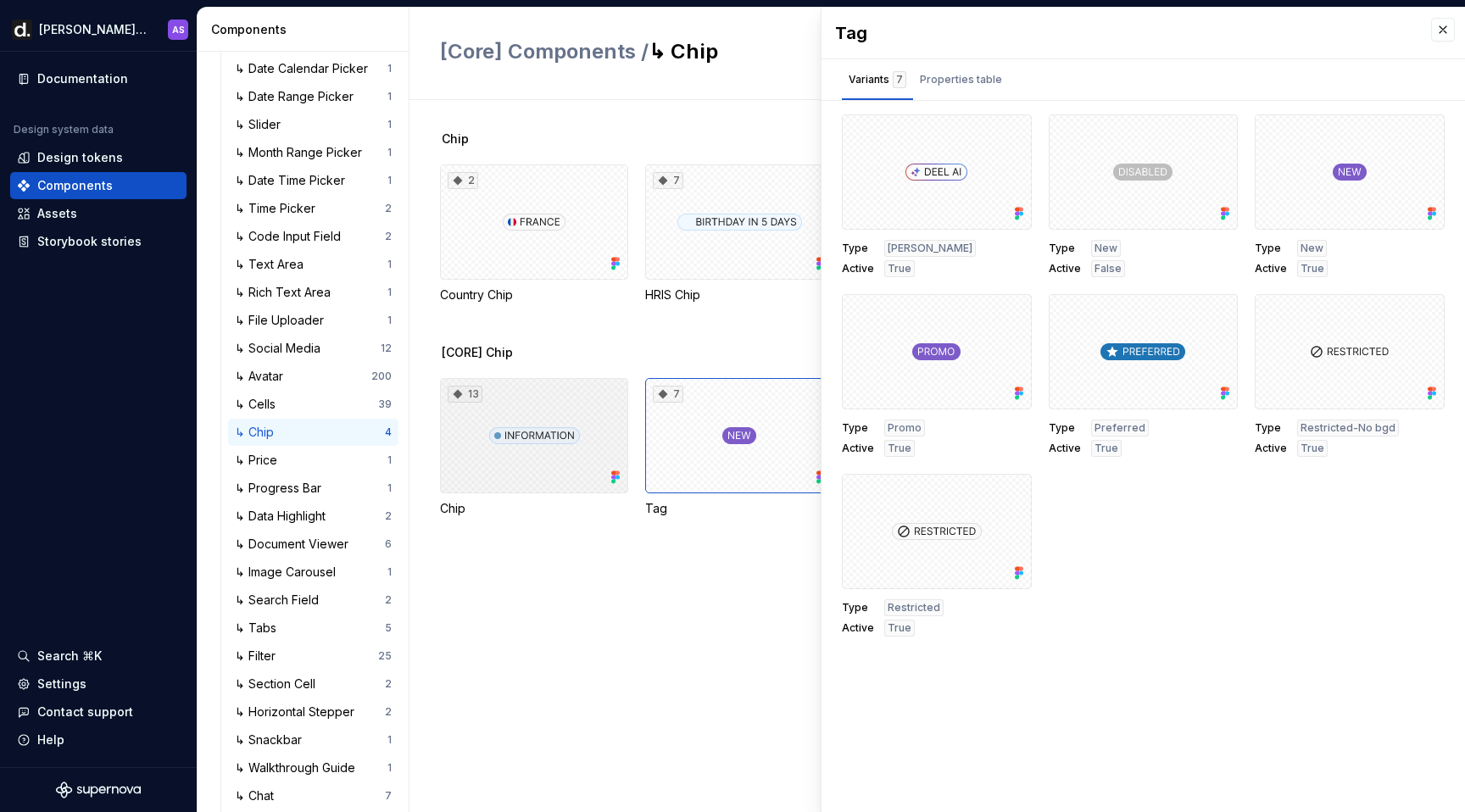
click at [556, 460] on div "13" at bounding box center [534, 436] width 188 height 116
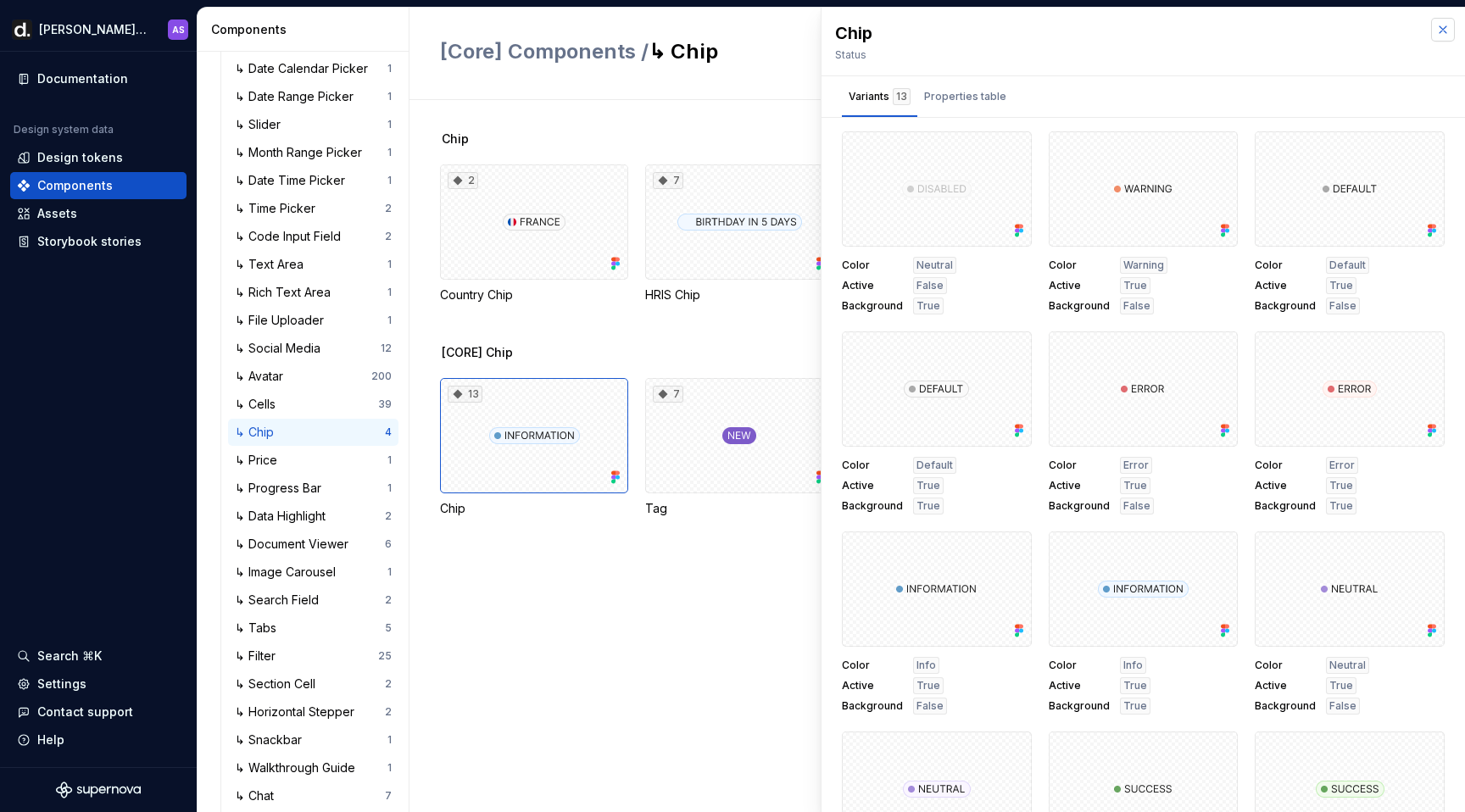
click at [1446, 28] on button "button" at bounding box center [1443, 30] width 24 height 24
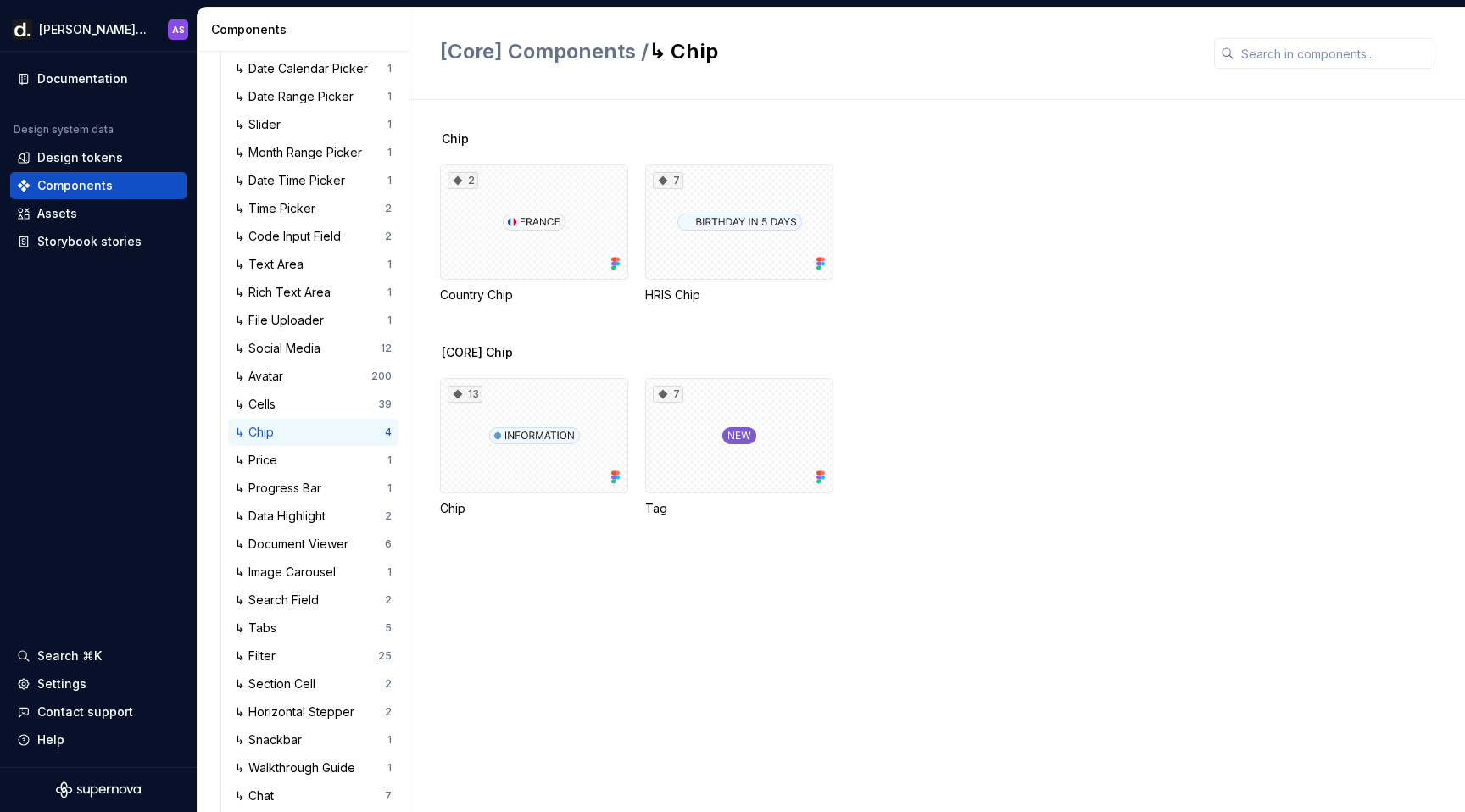
click at [304, 430] on div "↳ Chip" at bounding box center [310, 433] width 150 height 17
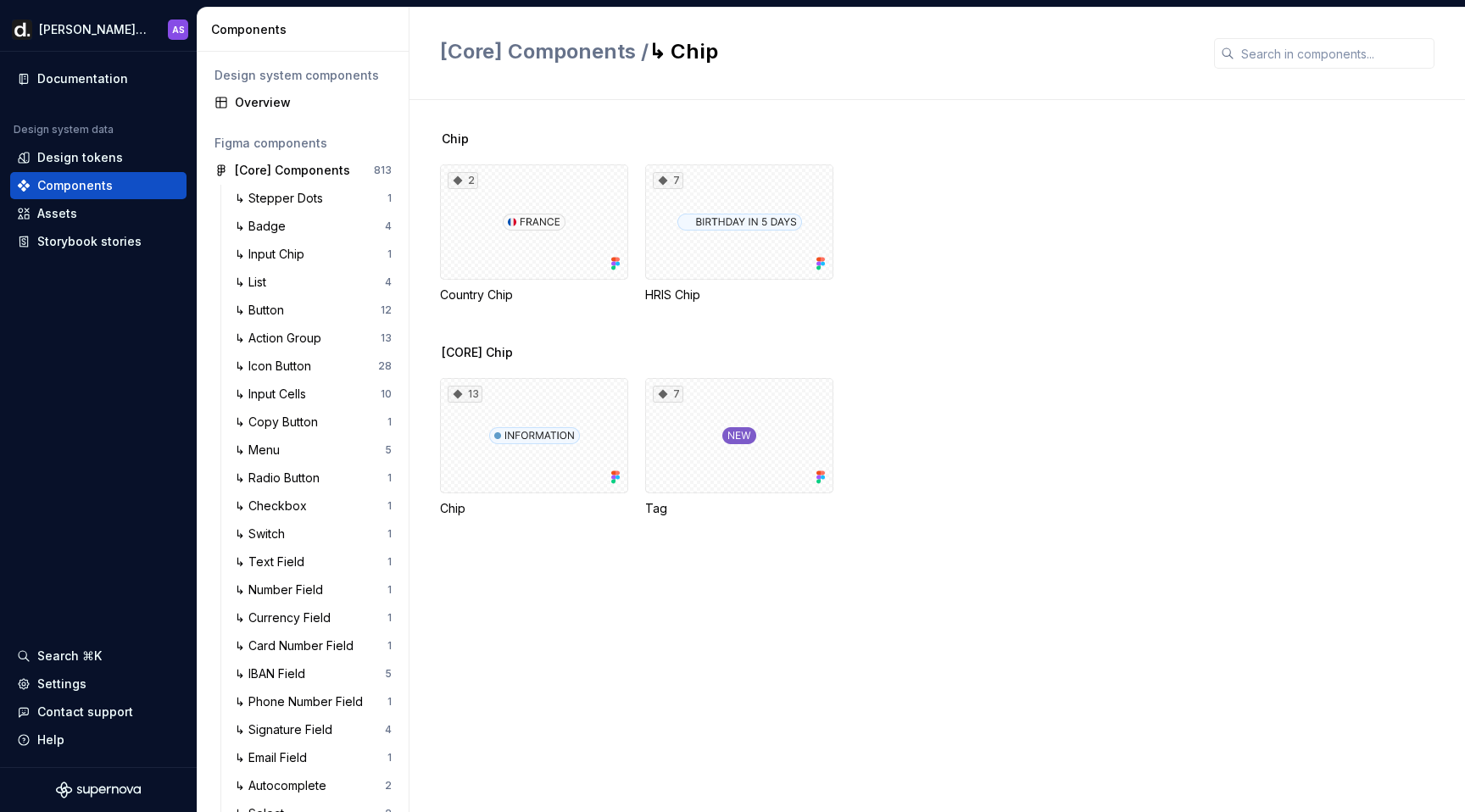
click at [1032, 361] on div "[CORE] Chip 13 Chip 7 Tag" at bounding box center [952, 451] width 1025 height 214
